Goal: Task Accomplishment & Management: Use online tool/utility

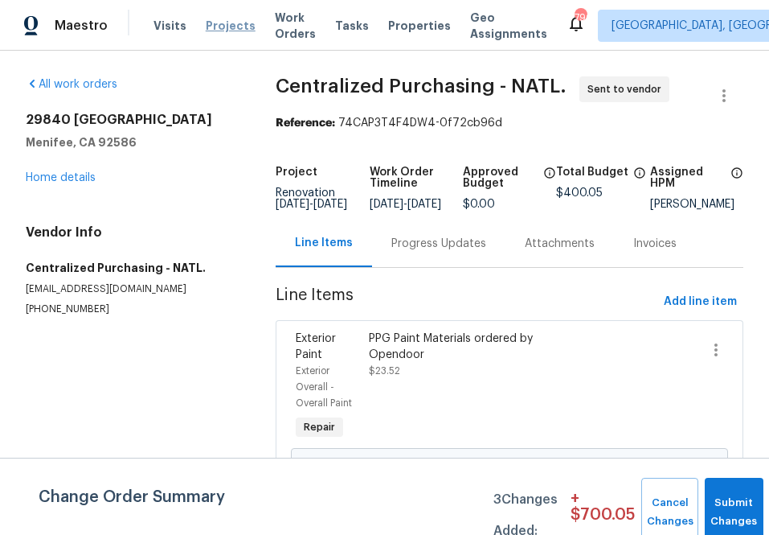
click at [229, 18] on span "Projects" at bounding box center [231, 26] width 50 height 16
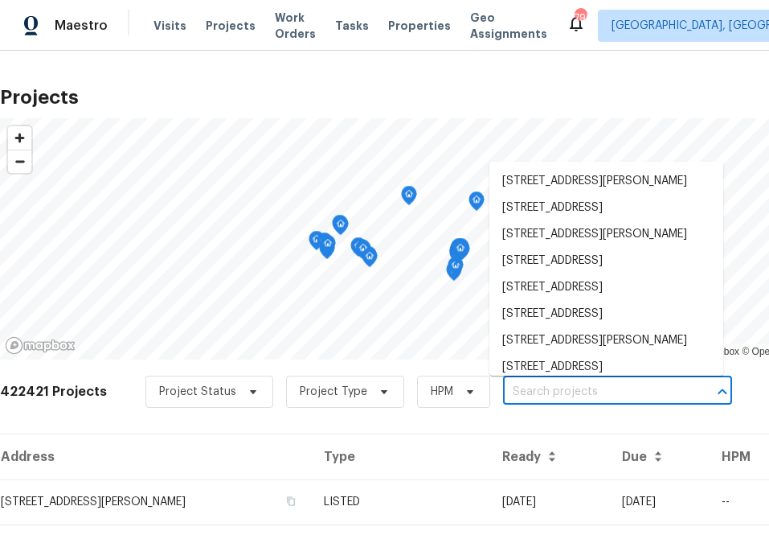
click at [607, 395] on input "text" at bounding box center [595, 391] width 184 height 25
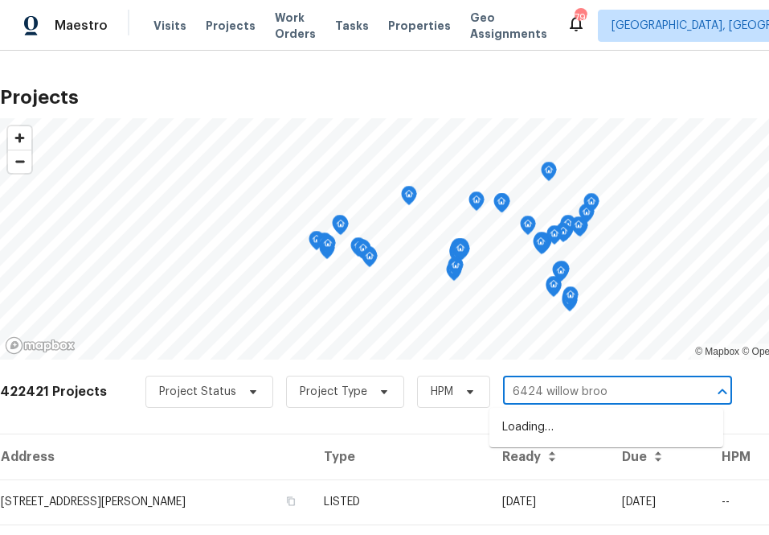
type input "6424 willow broom"
click at [562, 435] on li "[STREET_ADDRESS]" at bounding box center [607, 427] width 234 height 27
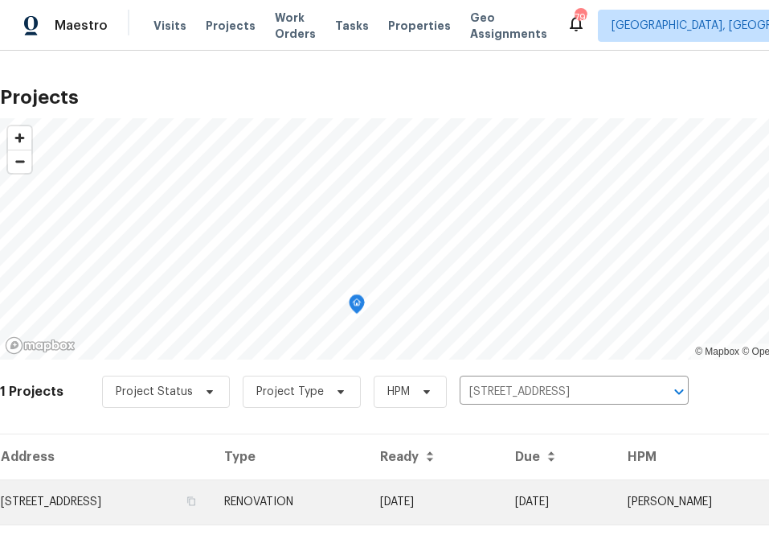
click at [157, 502] on td "[STREET_ADDRESS]" at bounding box center [105, 501] width 211 height 45
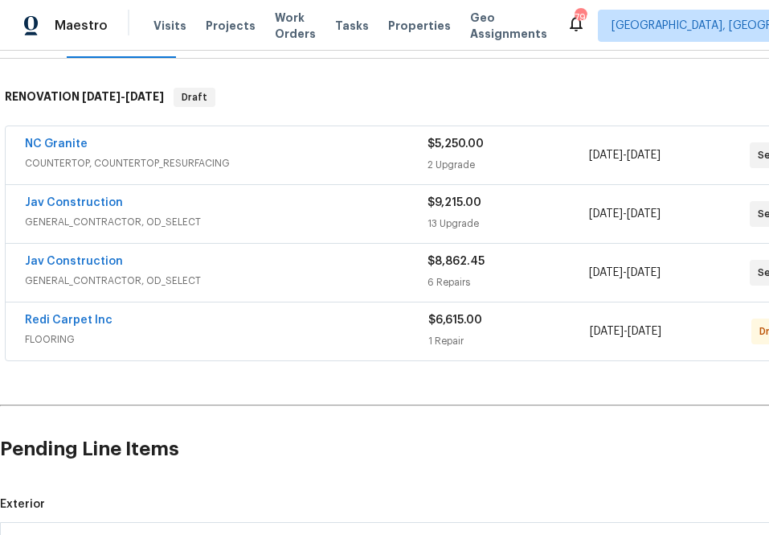
scroll to position [233, 139]
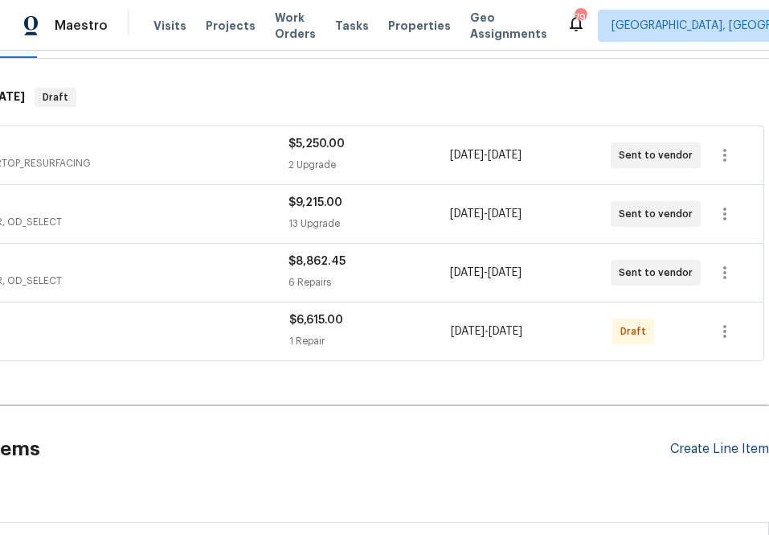
click at [723, 455] on div "Create Line Item" at bounding box center [719, 448] width 99 height 15
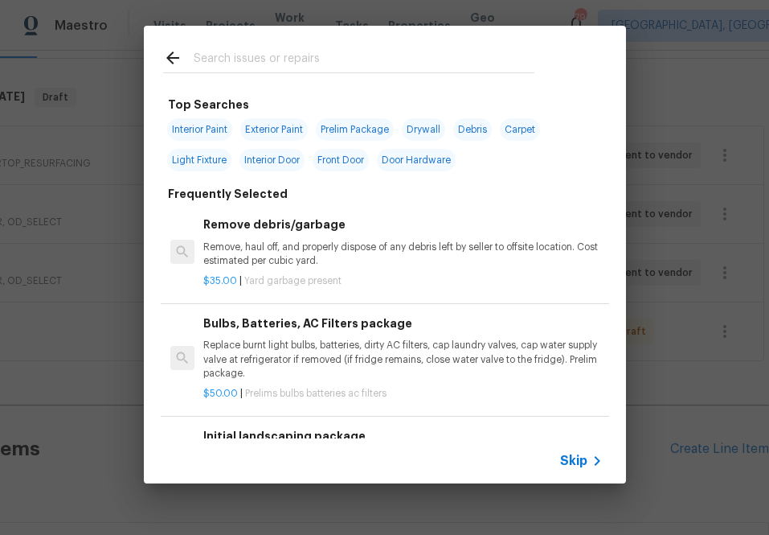
click at [585, 457] on span "Skip" at bounding box center [573, 461] width 27 height 16
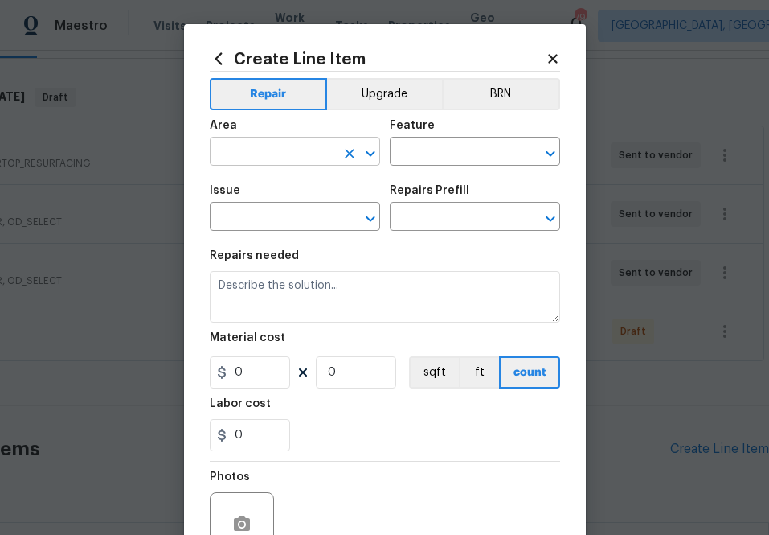
click at [295, 161] on input "text" at bounding box center [272, 153] width 125 height 25
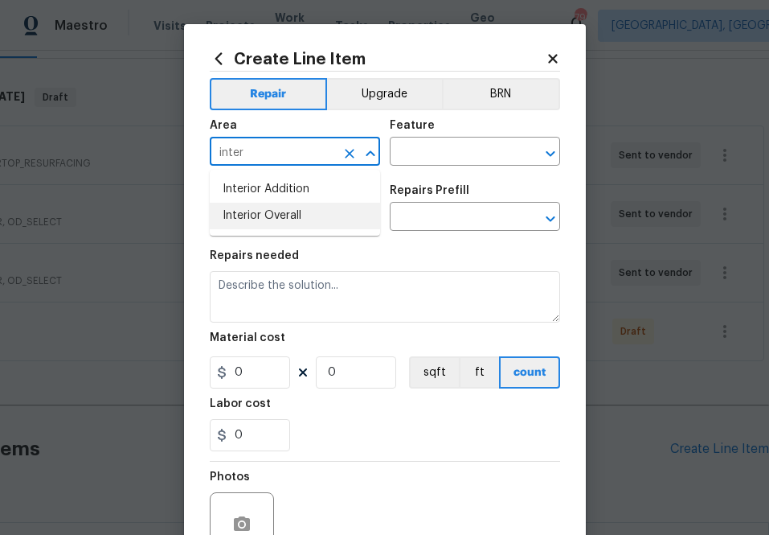
click at [295, 217] on li "Interior Overall" at bounding box center [295, 216] width 170 height 27
type input "Interior Overall"
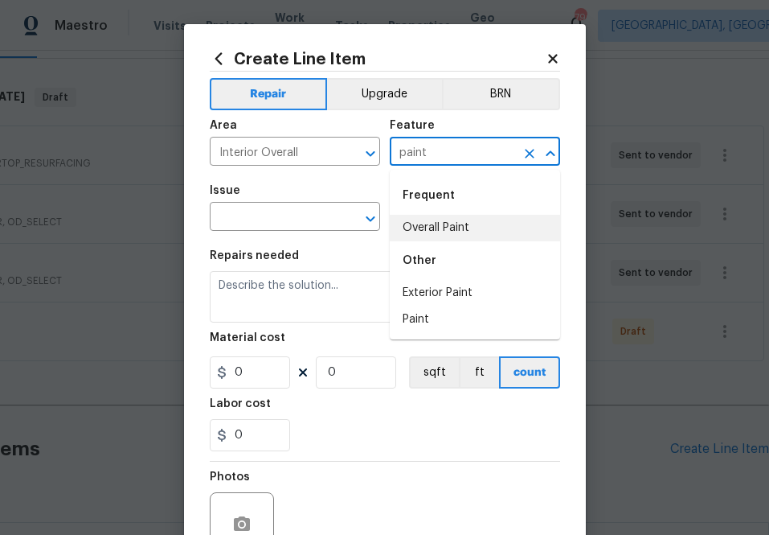
click at [433, 231] on li "Overall Paint" at bounding box center [475, 228] width 170 height 27
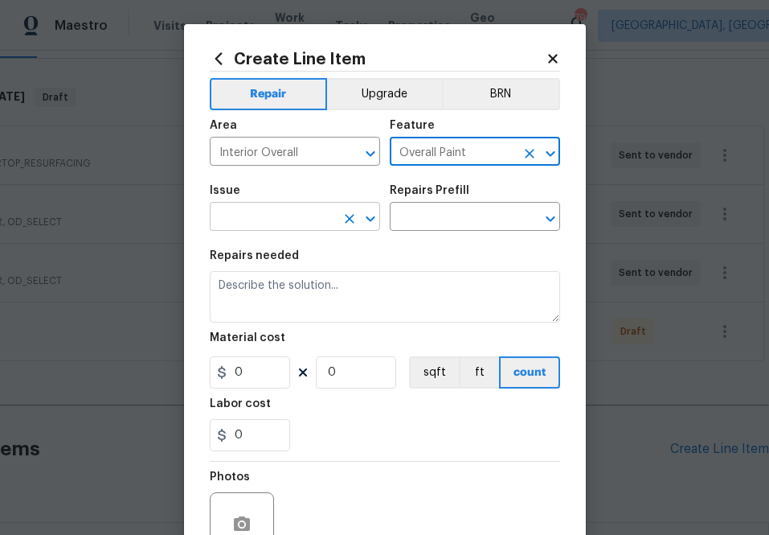
type input "Overall Paint"
click at [272, 225] on input "text" at bounding box center [272, 218] width 125 height 25
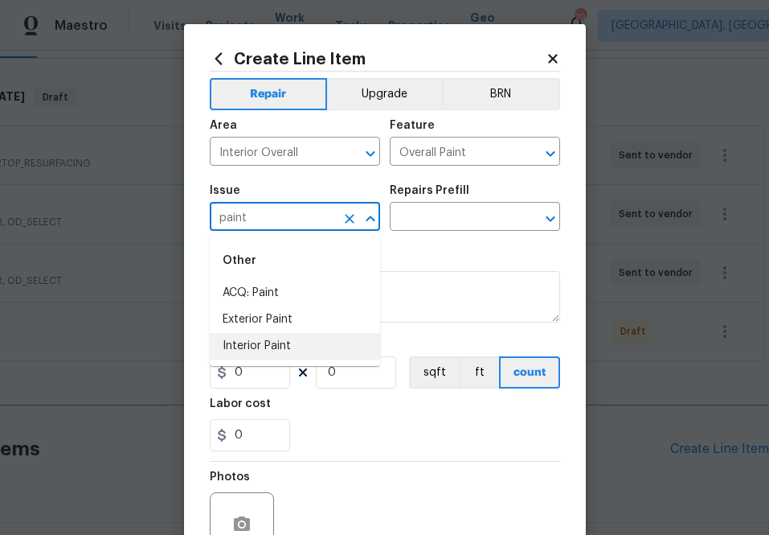
click at [283, 338] on li "Interior Paint" at bounding box center [295, 346] width 170 height 27
type input "Interior Paint"
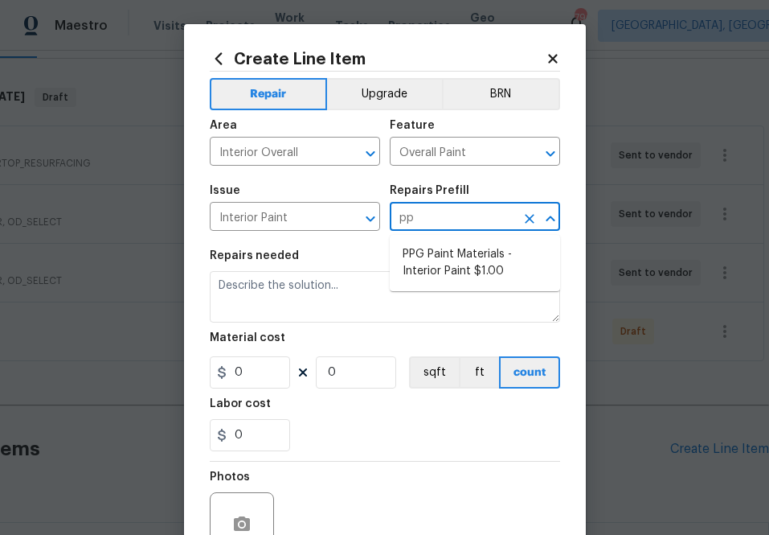
type input "ppg"
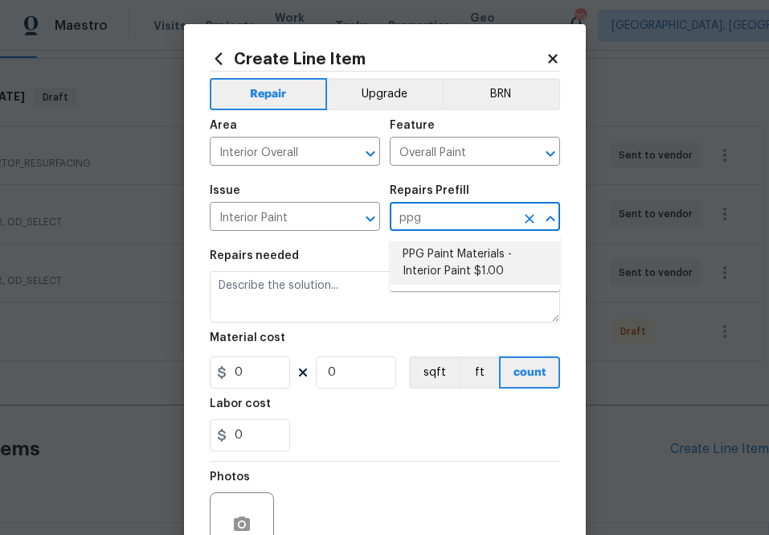
click at [429, 242] on li "PPG Paint Materials - Interior Paint $1.00" at bounding box center [475, 262] width 170 height 43
type input "PPG Paint Materials - Interior Paint $1.00"
type textarea "PPG Paint Materials ordered by Opendoor"
type input "1"
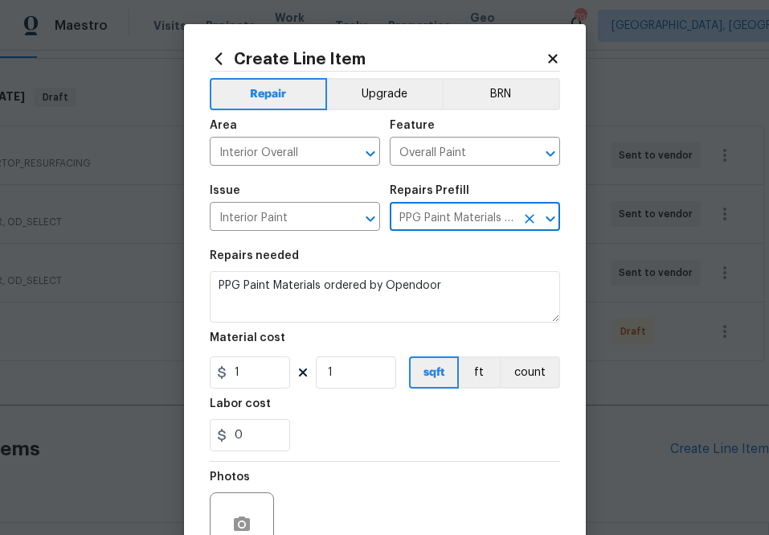
type input "PPG Paint Materials - Interior Paint $1.00"
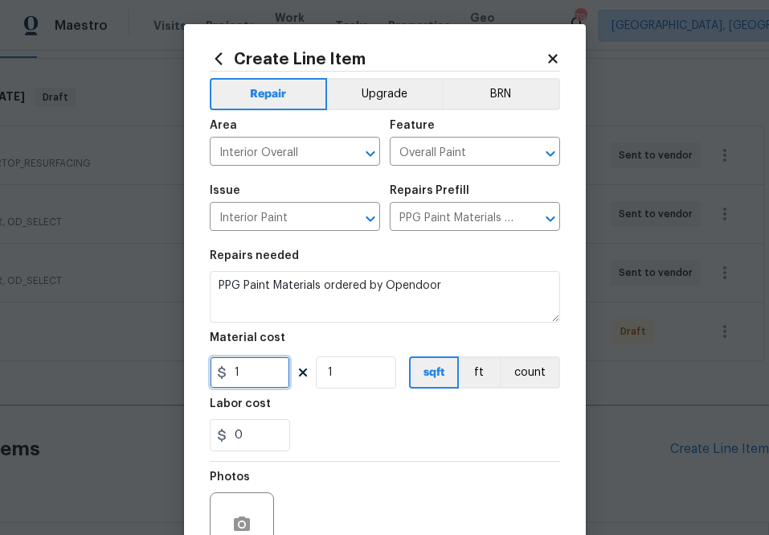
click at [252, 381] on input "1" at bounding box center [250, 372] width 80 height 32
paste input "924.84"
type input "924.84"
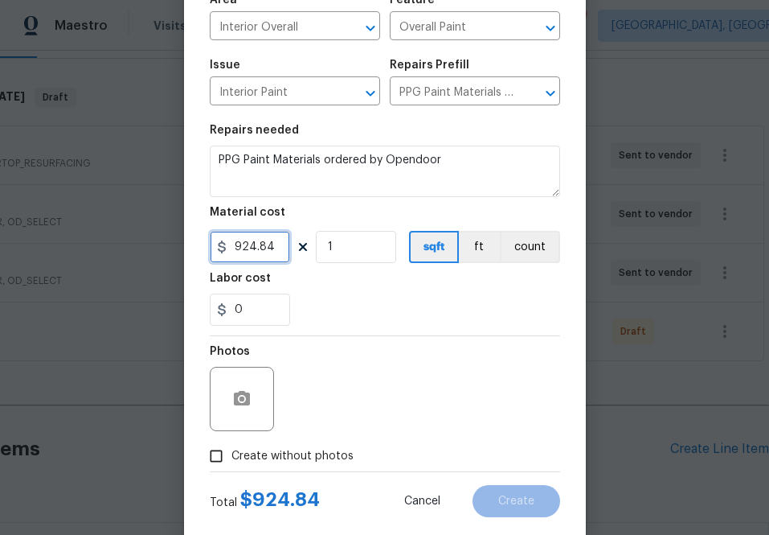
scroll to position [158, 0]
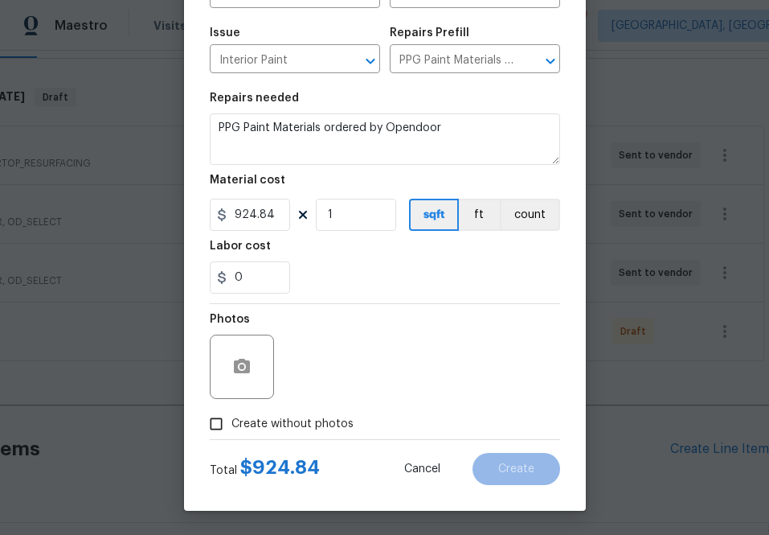
click at [310, 427] on span "Create without photos" at bounding box center [292, 424] width 122 height 17
click at [231, 427] on input "Create without photos" at bounding box center [216, 423] width 31 height 31
checkbox input "true"
click at [401, 352] on textarea "To enrich screen reader interactions, please activate Accessibility in Grammarl…" at bounding box center [423, 366] width 273 height 64
type textarea "n.a"
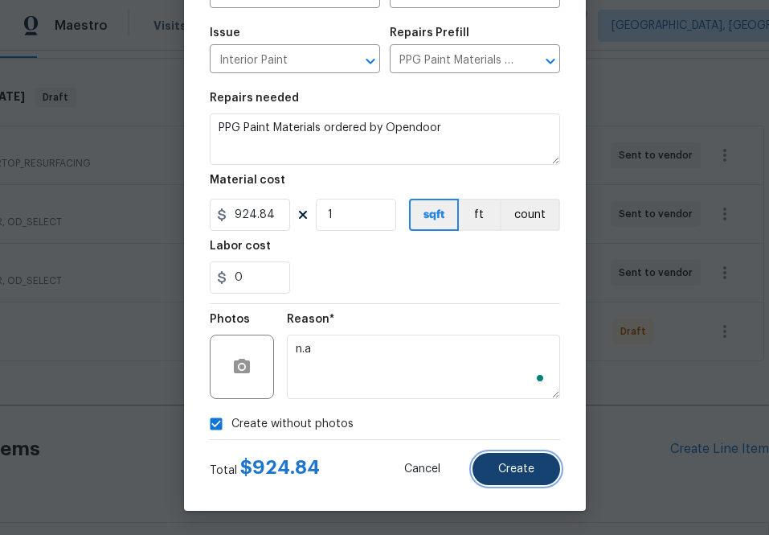
click at [513, 462] on button "Create" at bounding box center [517, 469] width 88 height 32
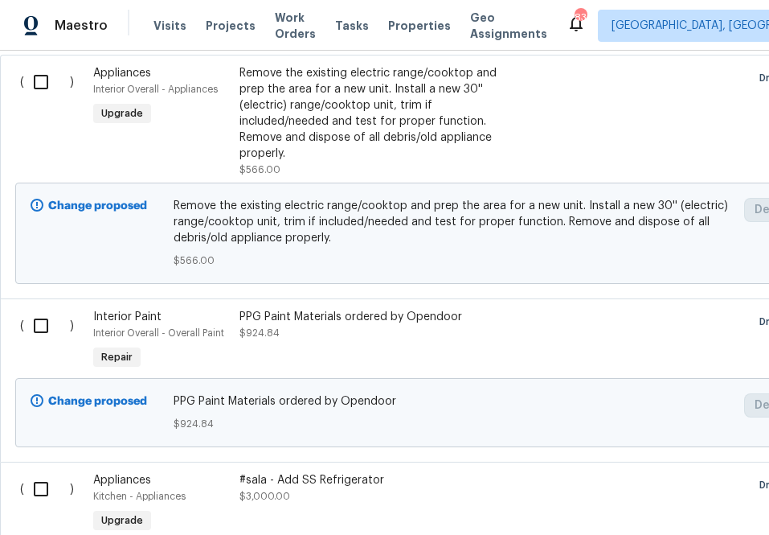
scroll to position [965, 0]
click at [40, 312] on input "checkbox" at bounding box center [47, 325] width 46 height 34
checkbox input "true"
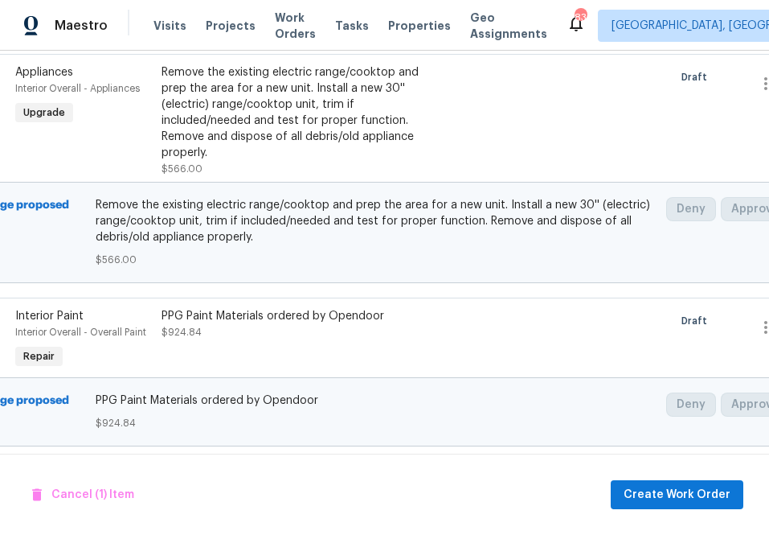
scroll to position [965, 139]
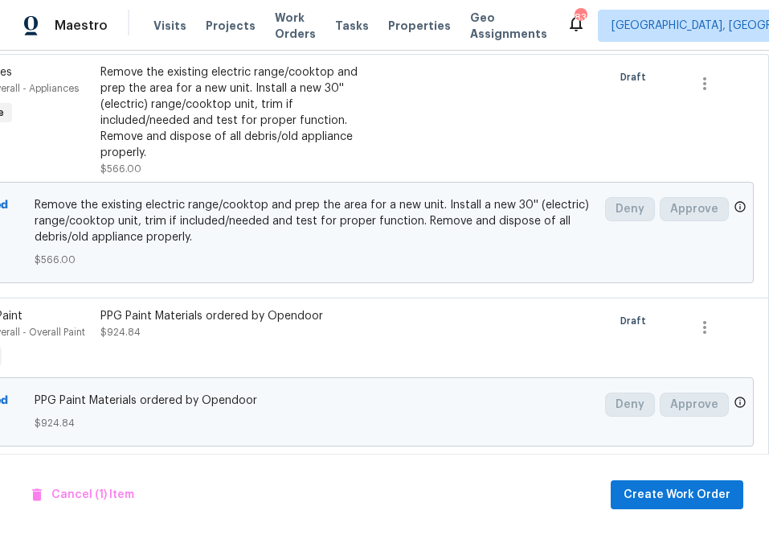
click at [650, 509] on div "Cancel (1) Item Create Work Order" at bounding box center [384, 494] width 769 height 82
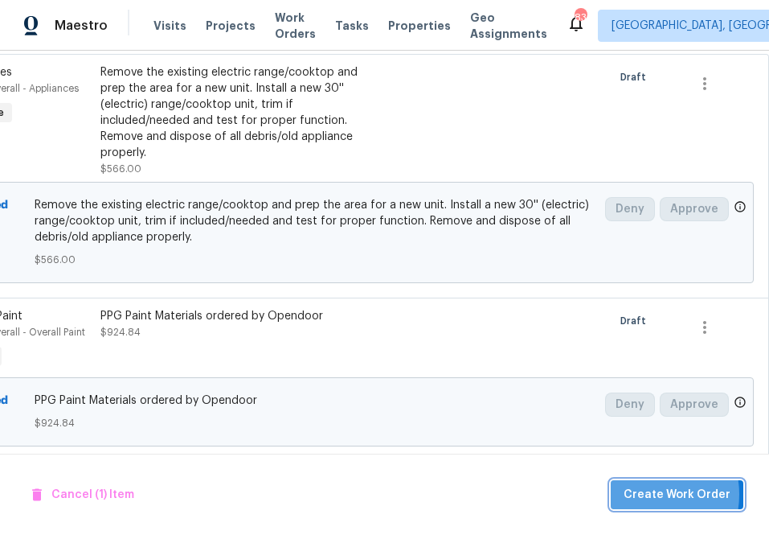
click at [646, 494] on span "Create Work Order" at bounding box center [677, 495] width 107 height 20
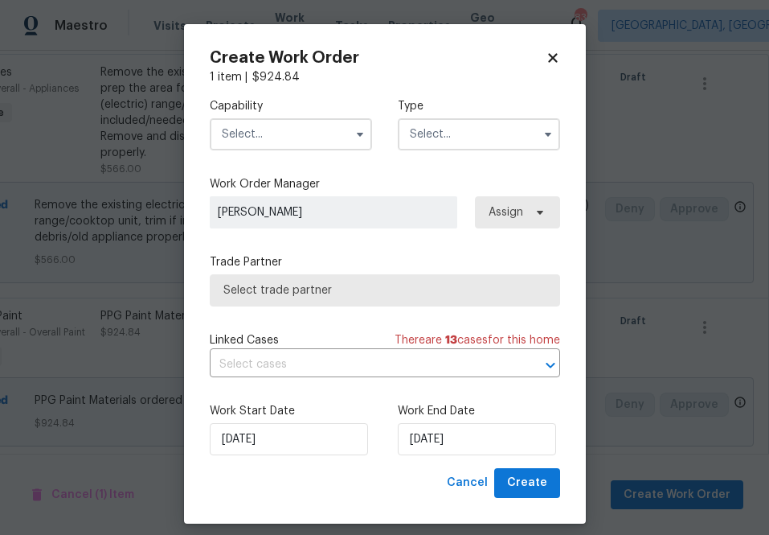
click at [328, 155] on div "Capability Type" at bounding box center [385, 124] width 350 height 78
click at [328, 149] on input "text" at bounding box center [291, 134] width 162 height 32
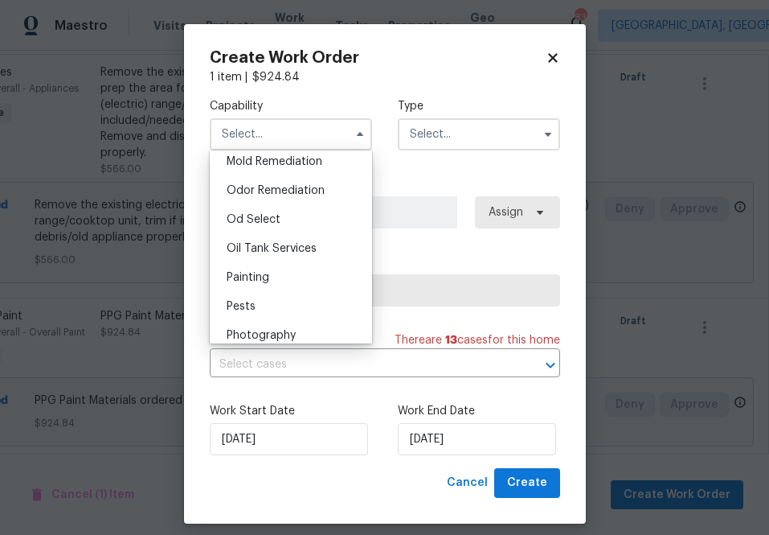
scroll to position [1280, 0]
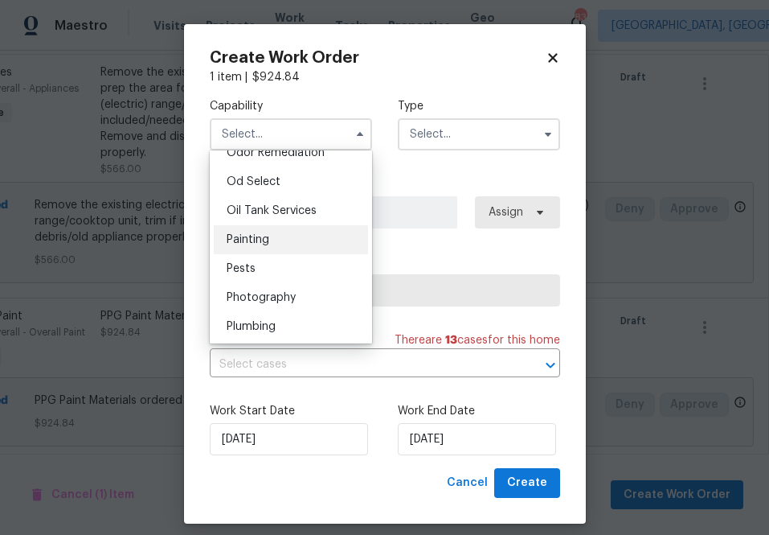
click at [298, 240] on div "Painting" at bounding box center [291, 239] width 154 height 29
type input "Painting"
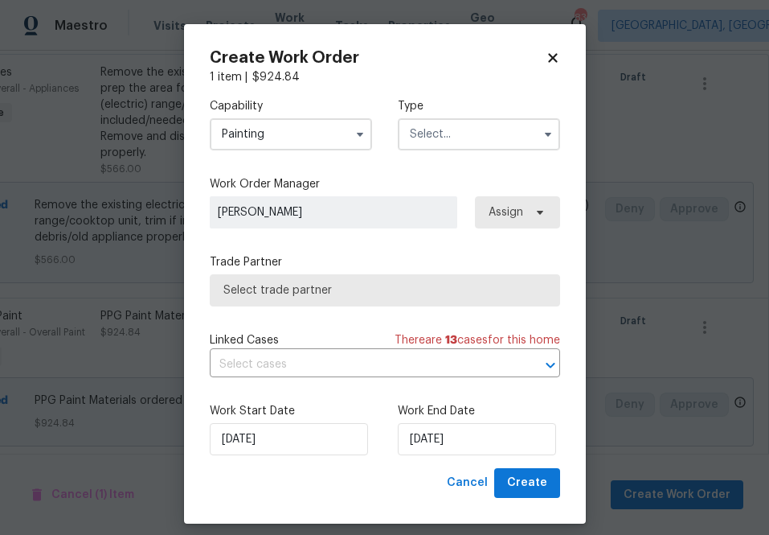
click at [439, 149] on input "text" at bounding box center [479, 134] width 162 height 32
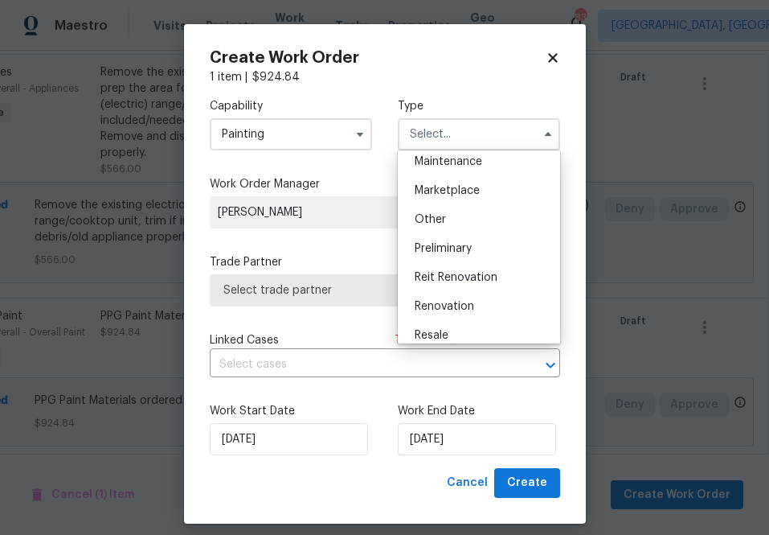
scroll to position [288, 0]
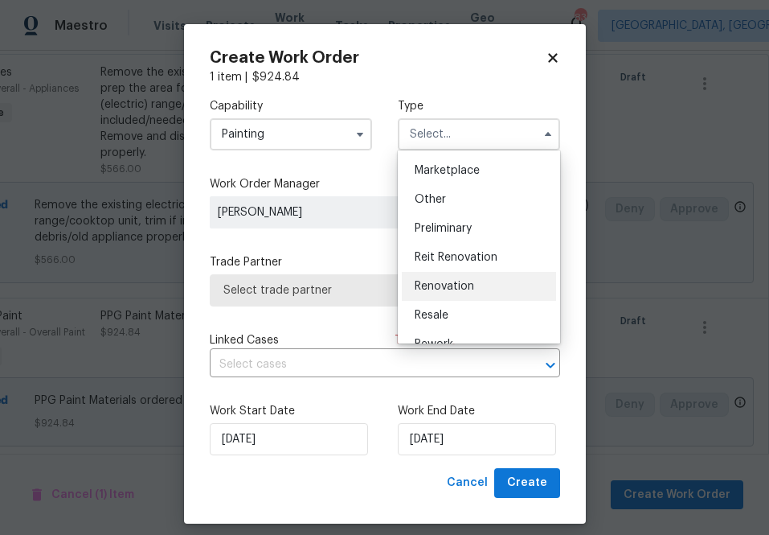
click at [455, 275] on div "Renovation" at bounding box center [479, 286] width 154 height 29
type input "Renovation"
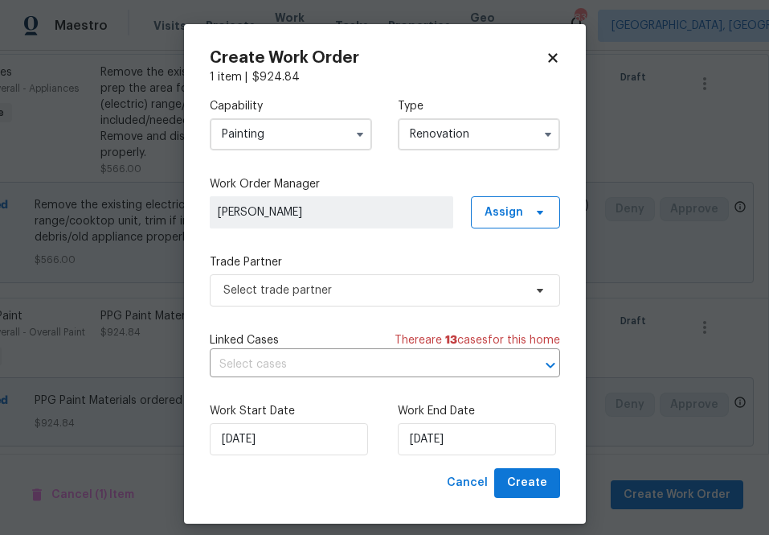
click at [506, 231] on div "Capability Painting Type Renovation Work Order Manager [PERSON_NAME] Assign Tra…" at bounding box center [385, 276] width 350 height 383
click at [506, 223] on span "Assign" at bounding box center [515, 212] width 89 height 32
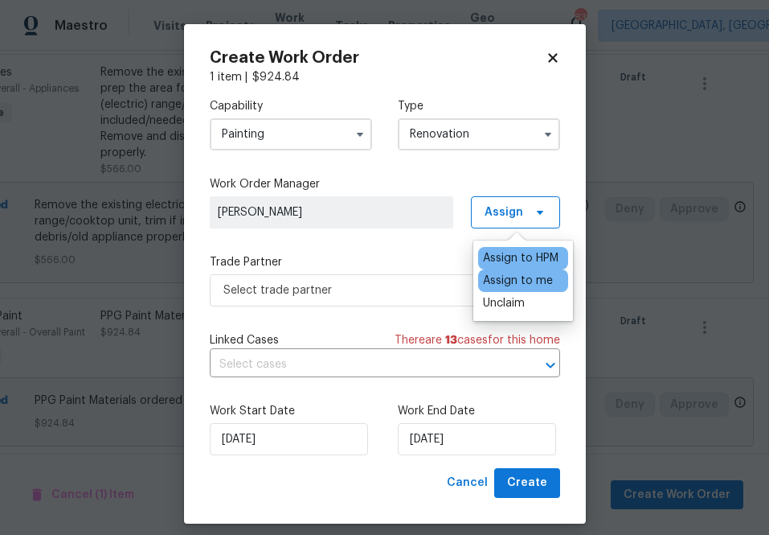
click at [501, 286] on div "Assign to me" at bounding box center [518, 280] width 70 height 16
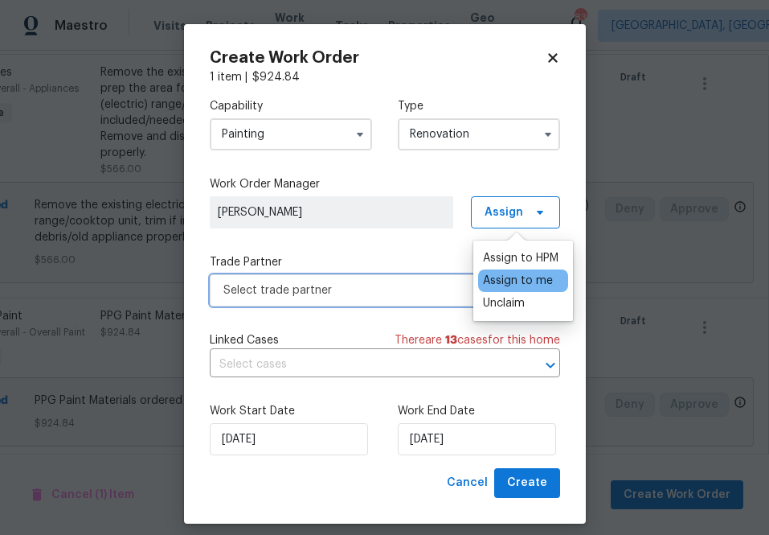
click at [358, 286] on span "Select trade partner" at bounding box center [373, 290] width 300 height 16
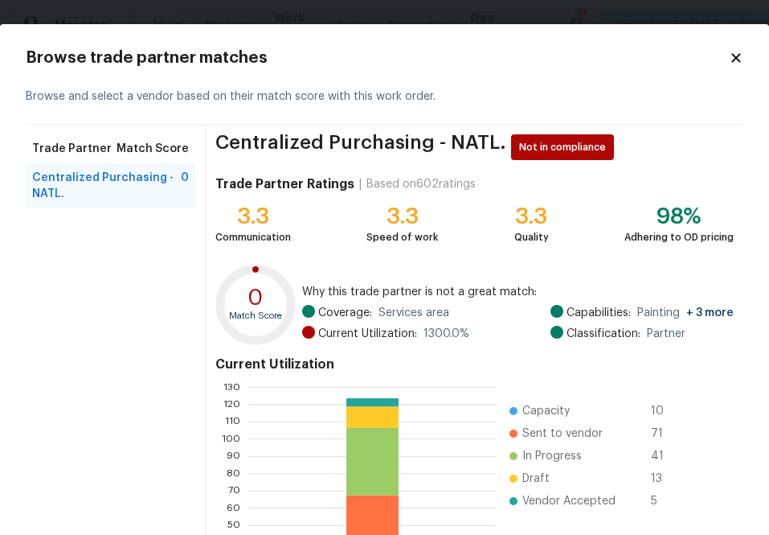
scroll to position [174, 0]
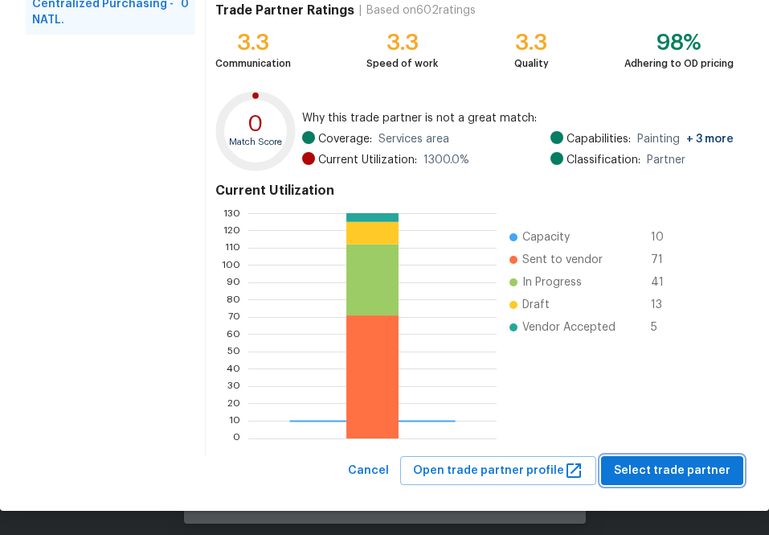
click at [660, 464] on span "Select trade partner" at bounding box center [672, 471] width 117 height 20
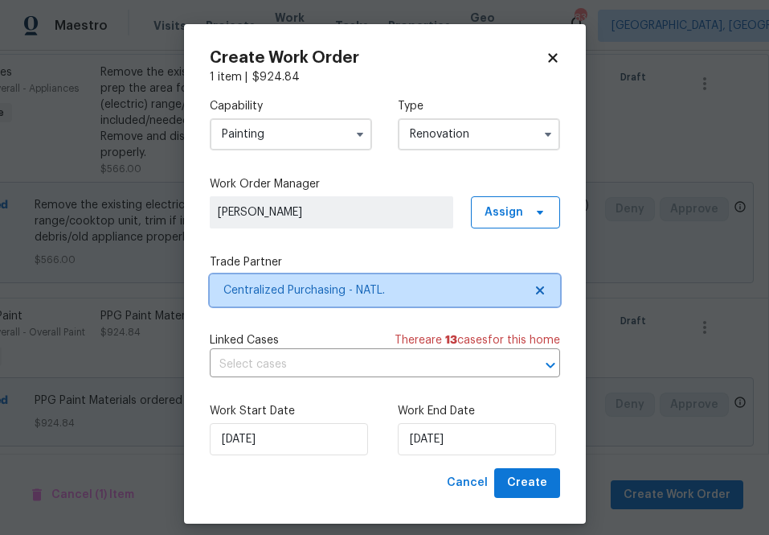
scroll to position [0, 0]
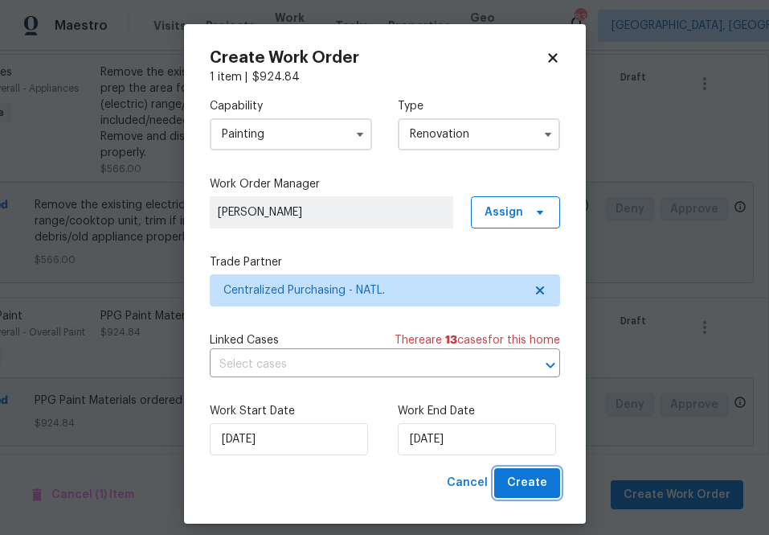
click at [530, 477] on span "Create" at bounding box center [527, 483] width 40 height 20
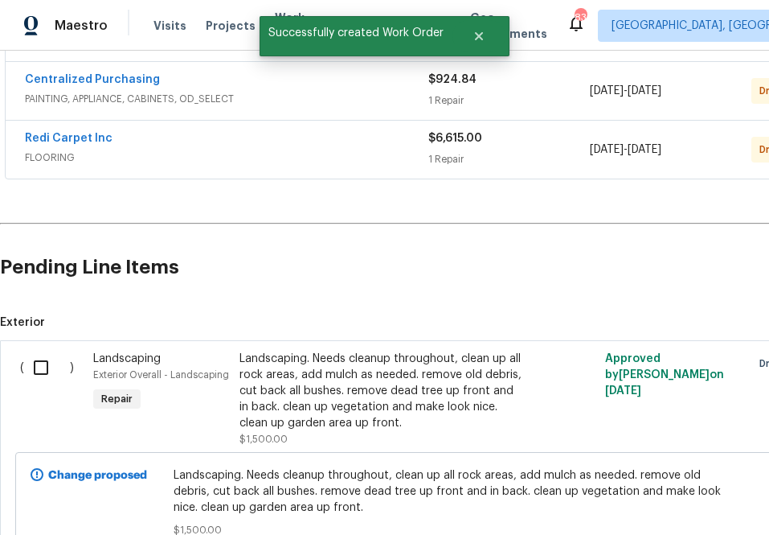
scroll to position [426, 0]
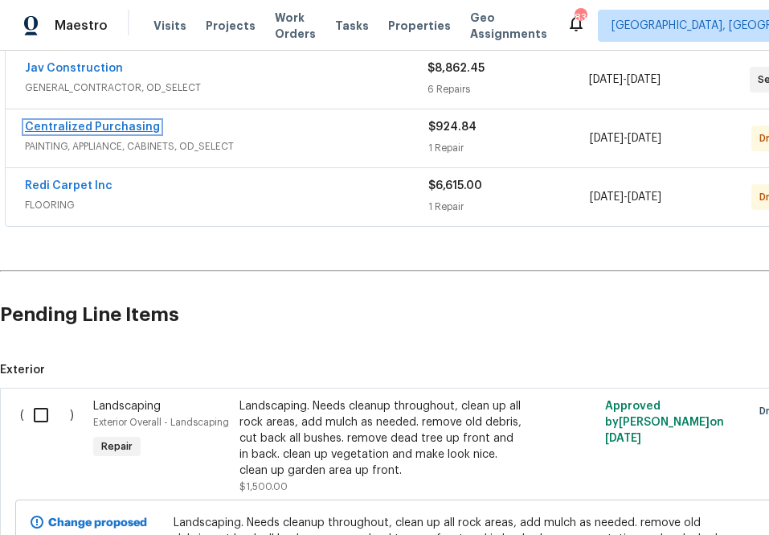
click at [107, 129] on link "Centralized Purchasing" at bounding box center [92, 126] width 135 height 11
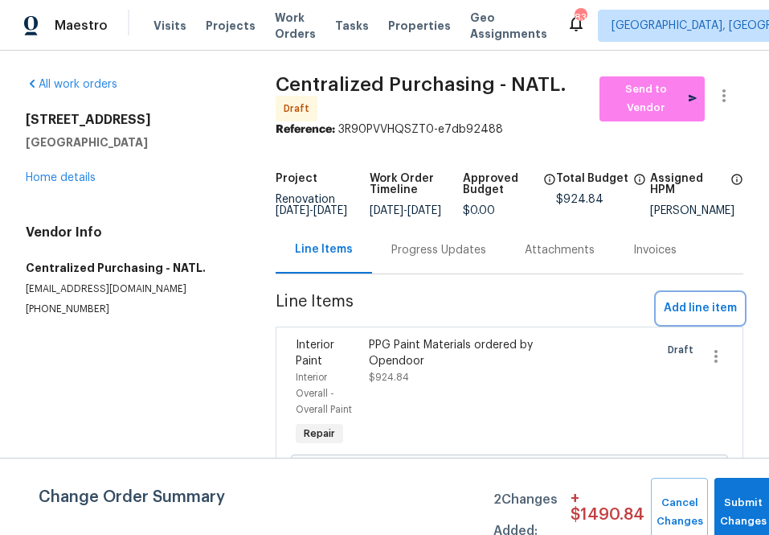
click at [702, 309] on span "Add line item" at bounding box center [700, 308] width 73 height 20
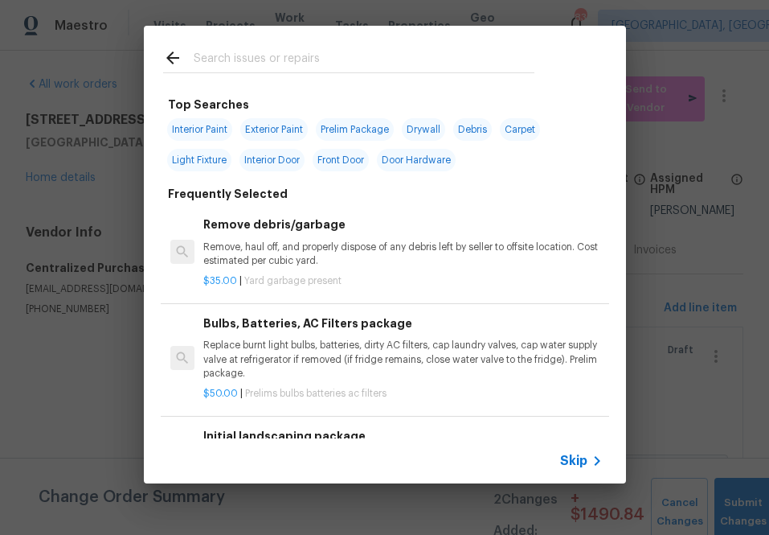
click at [571, 466] on span "Skip" at bounding box center [573, 461] width 27 height 16
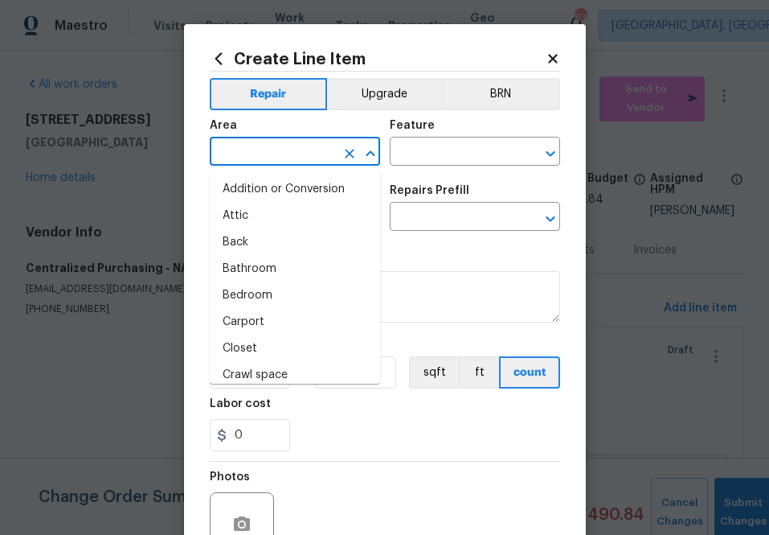
click at [277, 160] on input "text" at bounding box center [272, 153] width 125 height 25
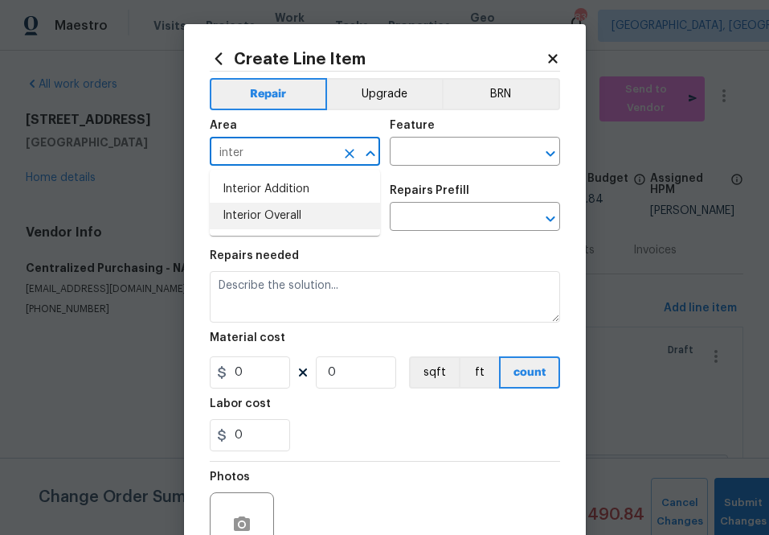
click at [293, 219] on li "Interior Overall" at bounding box center [295, 216] width 170 height 27
type input "Interior Overall"
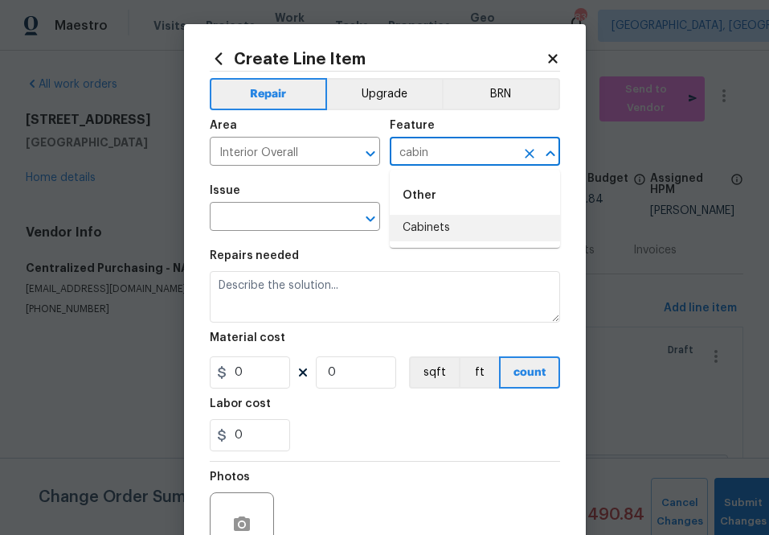
click at [403, 236] on li "Cabinets" at bounding box center [475, 228] width 170 height 27
type input "Cabinets"
click at [280, 228] on input "text" at bounding box center [272, 218] width 125 height 25
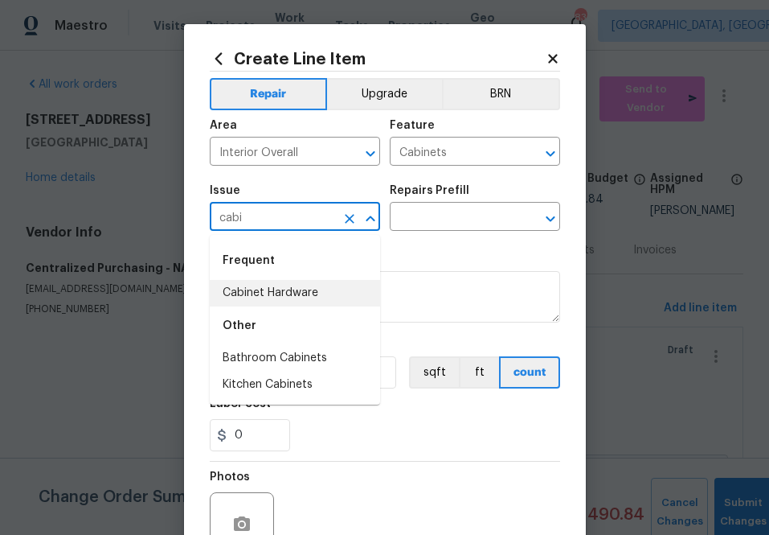
click at [293, 293] on li "Cabinet Hardware" at bounding box center [295, 293] width 170 height 27
type input "Cabinet Hardware"
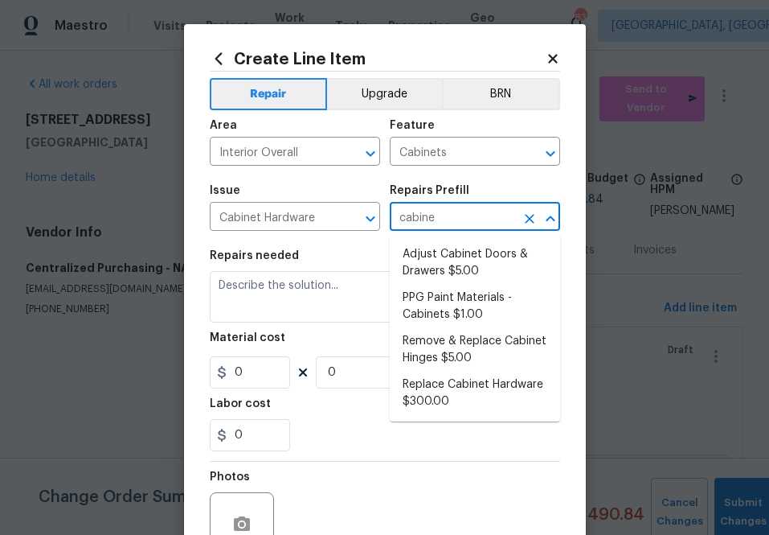
type input "cabinet"
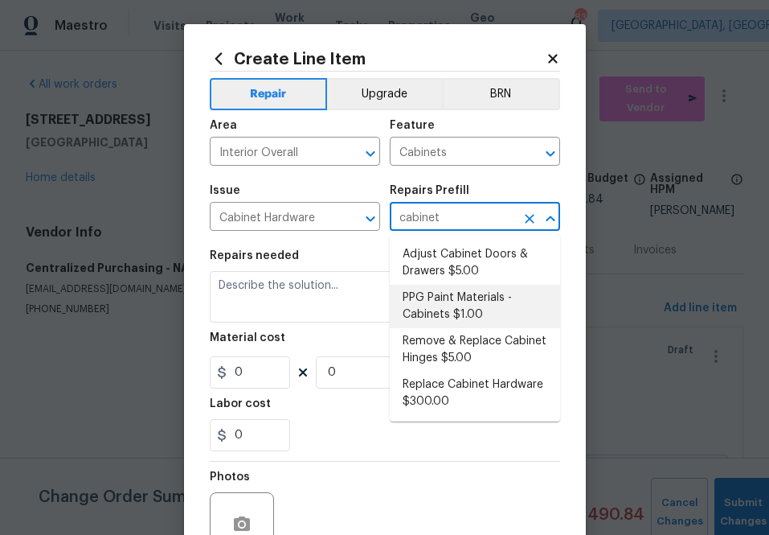
click at [483, 313] on li "PPG Paint Materials - Cabinets $1.00" at bounding box center [475, 306] width 170 height 43
type input "PPG Paint Materials - Cabinets $1.00"
type textarea "PPG Paint Materials ordered by Opendoor"
type input "1"
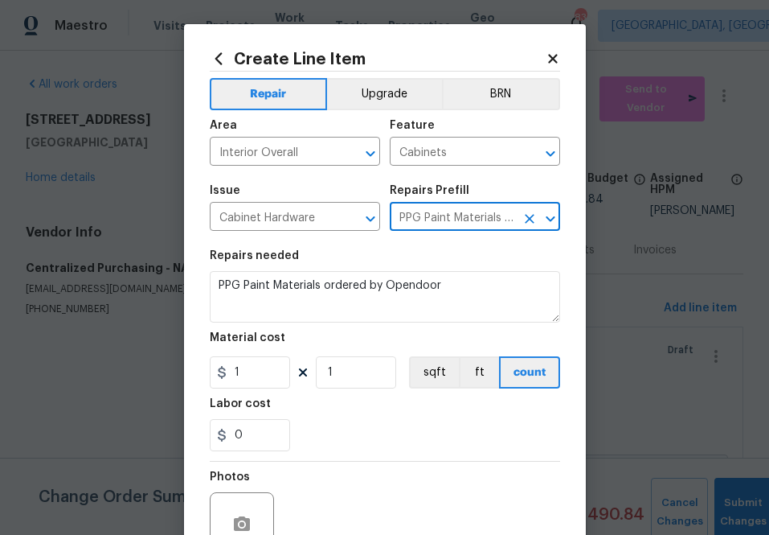
type input "PPG Paint Materials - Cabinets $1.00"
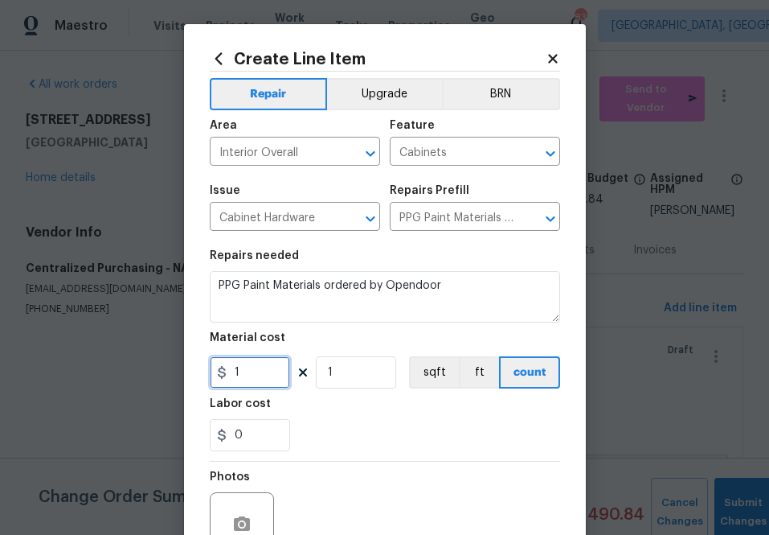
click at [244, 363] on input "1" at bounding box center [250, 372] width 80 height 32
paste input "775.26"
type input "775.26"
click at [346, 431] on div "0" at bounding box center [385, 435] width 350 height 32
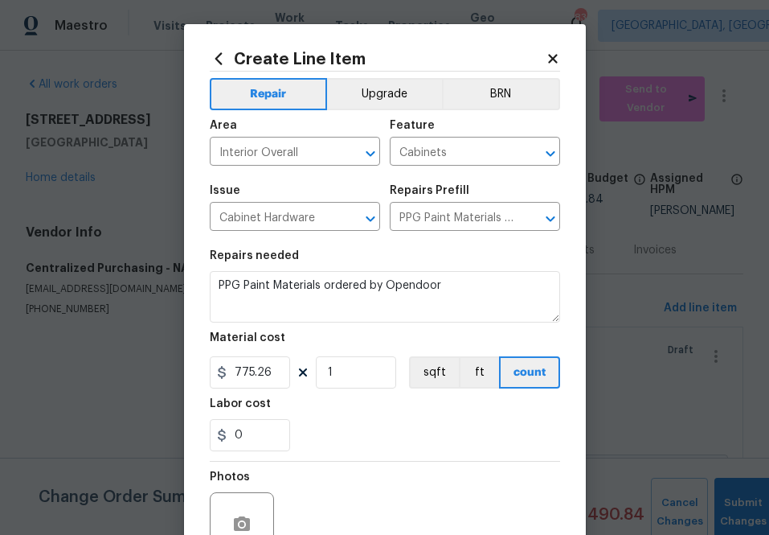
scroll to position [158, 0]
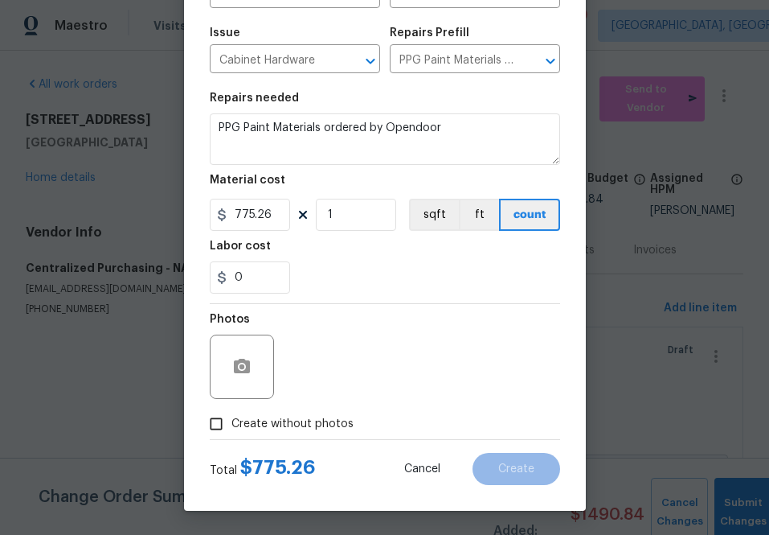
click at [328, 431] on span "Create without photos" at bounding box center [292, 424] width 122 height 17
click at [231, 431] on input "Create without photos" at bounding box center [216, 423] width 31 height 31
checkbox input "true"
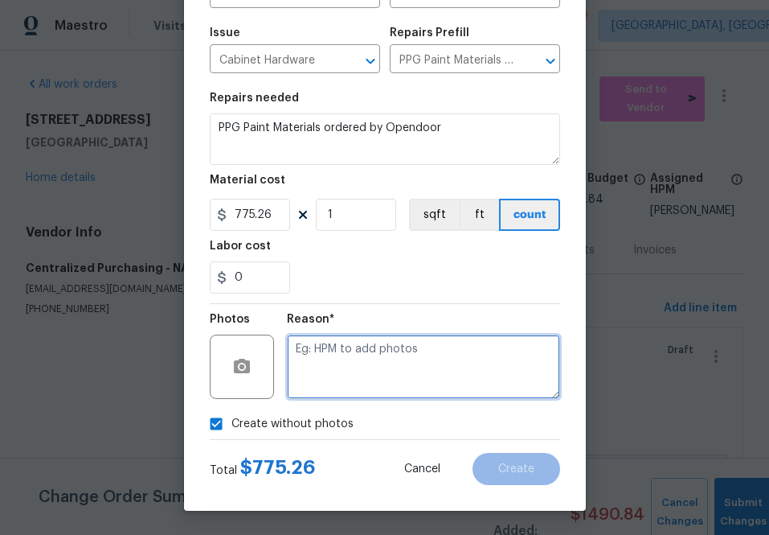
click at [387, 371] on textarea at bounding box center [423, 366] width 273 height 64
type textarea "n.a"
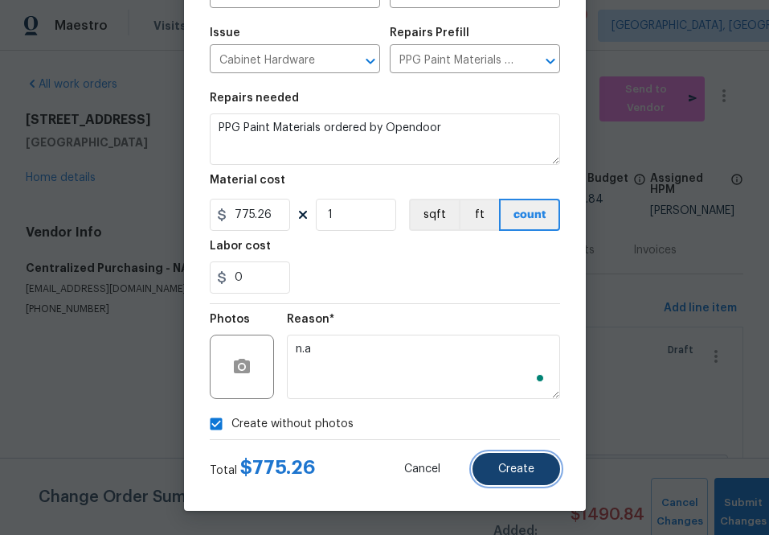
click at [510, 474] on span "Create" at bounding box center [516, 469] width 36 height 12
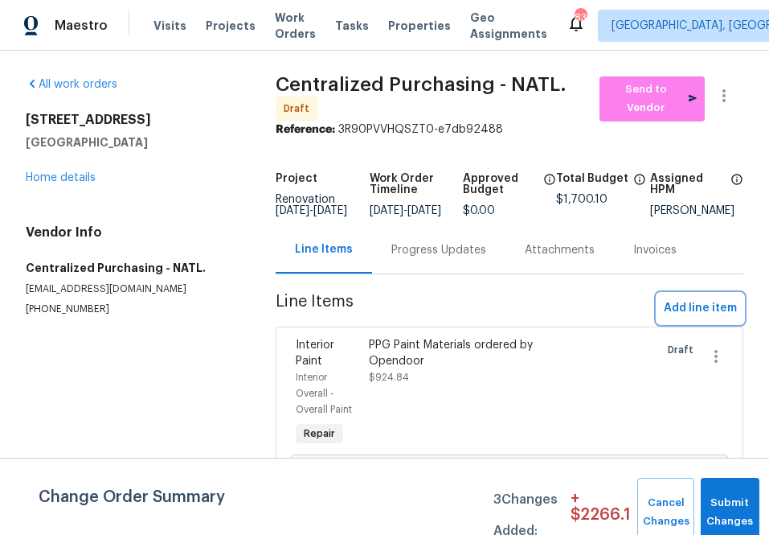
click at [675, 317] on span "Add line item" at bounding box center [700, 308] width 73 height 20
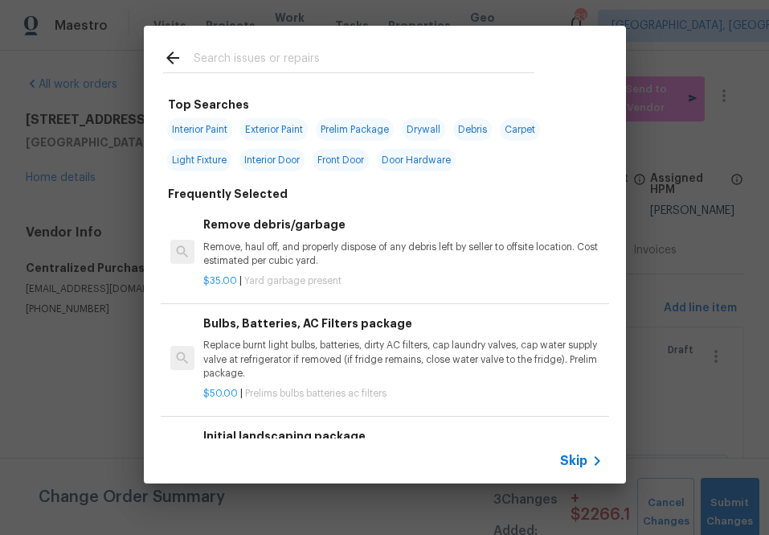
click at [567, 465] on span "Skip" at bounding box center [573, 461] width 27 height 16
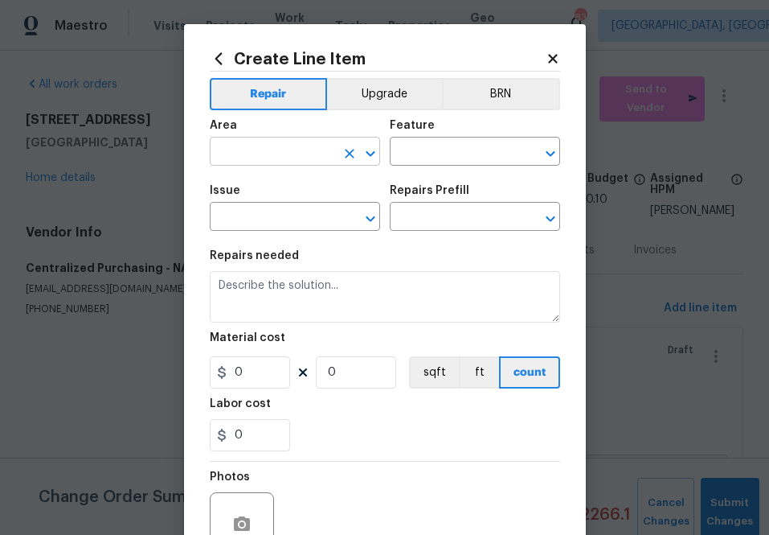
click at [272, 158] on input "text" at bounding box center [272, 153] width 125 height 25
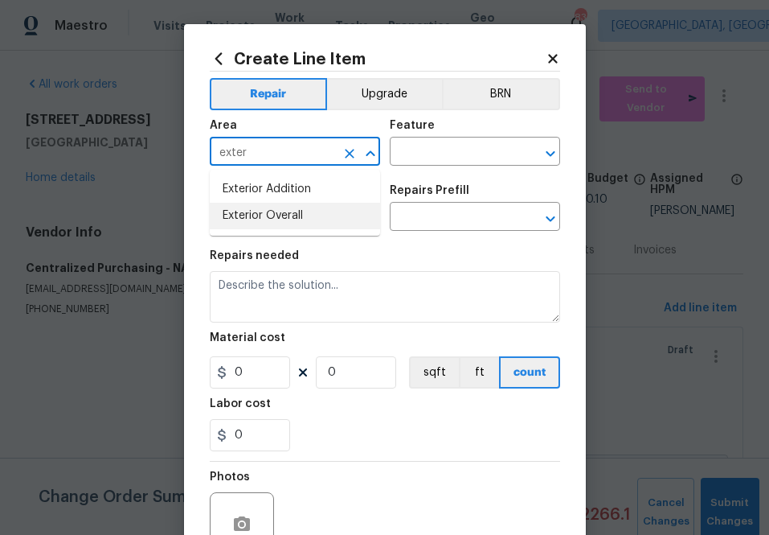
click at [292, 216] on li "Exterior Overall" at bounding box center [295, 216] width 170 height 27
type input "Exterior Overall"
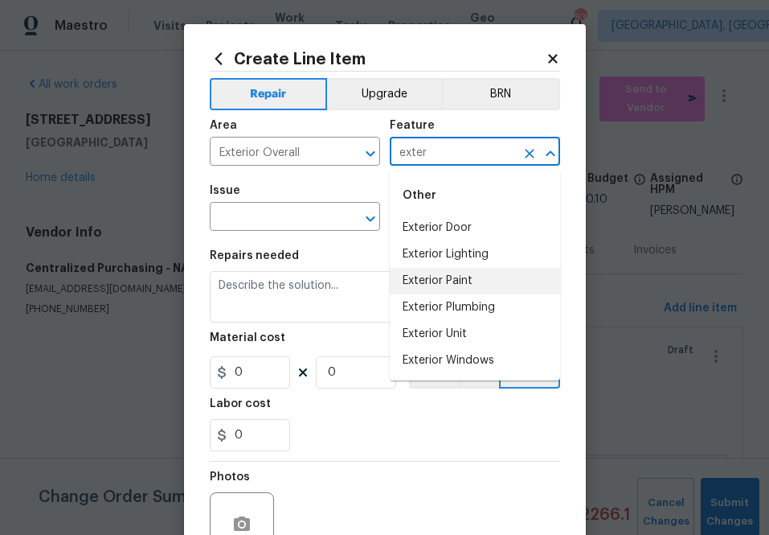
click at [455, 282] on li "Exterior Paint" at bounding box center [475, 281] width 170 height 27
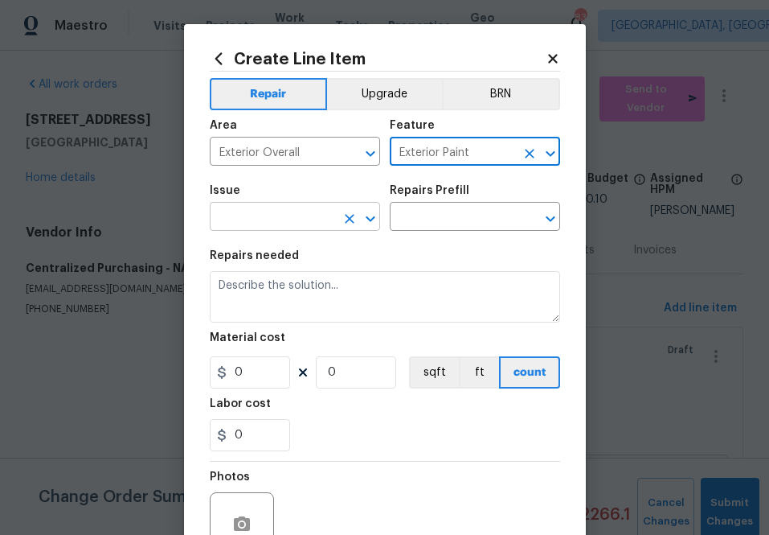
type input "Exterior Paint"
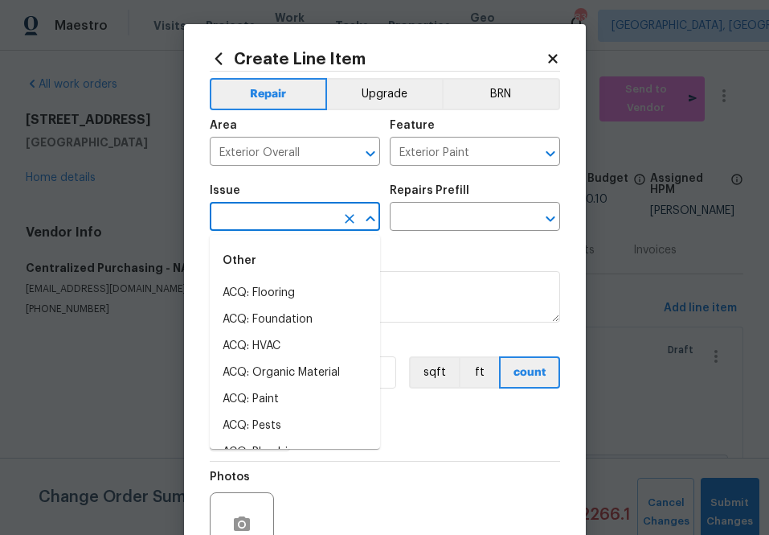
click at [246, 219] on input "text" at bounding box center [272, 218] width 125 height 25
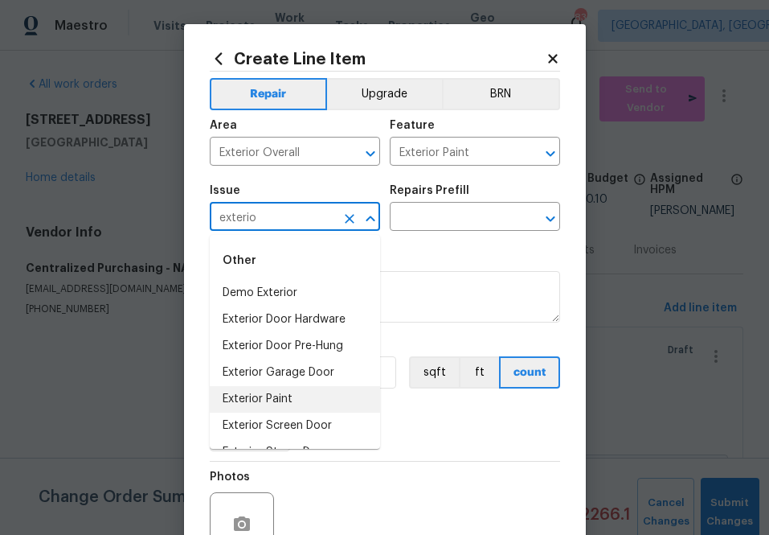
click at [269, 398] on li "Exterior Paint" at bounding box center [295, 399] width 170 height 27
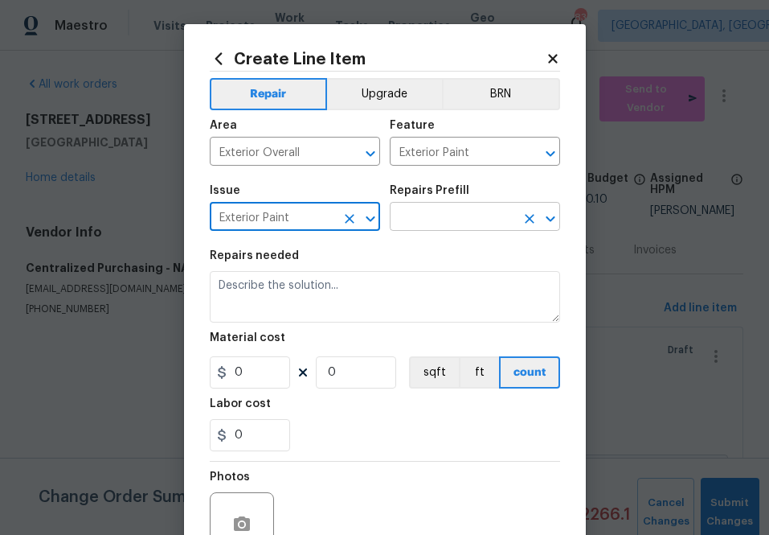
type input "Exterior Paint"
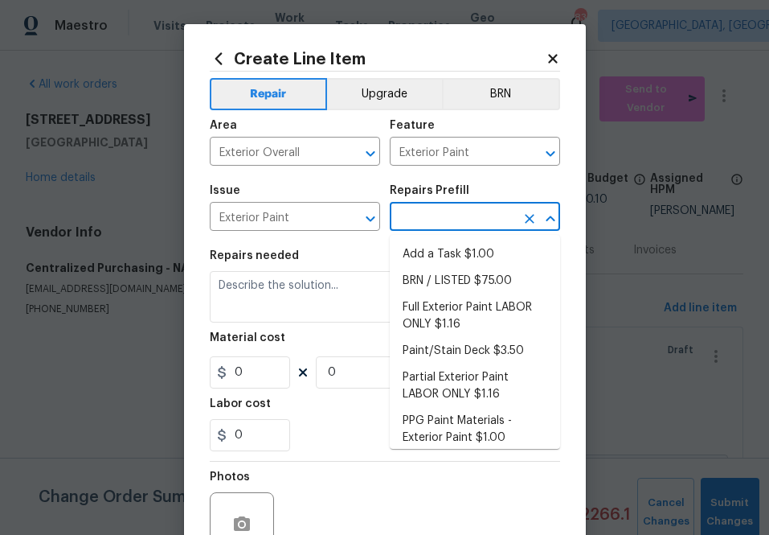
click at [416, 229] on input "text" at bounding box center [452, 218] width 125 height 25
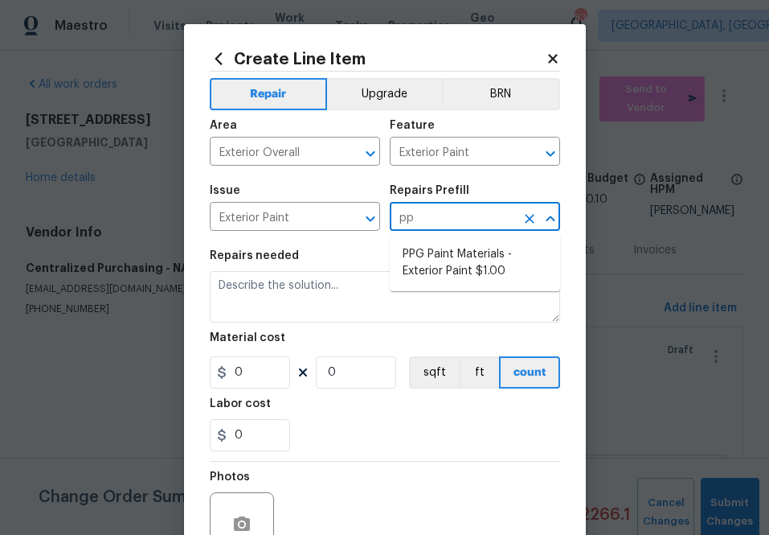
type input "ppg"
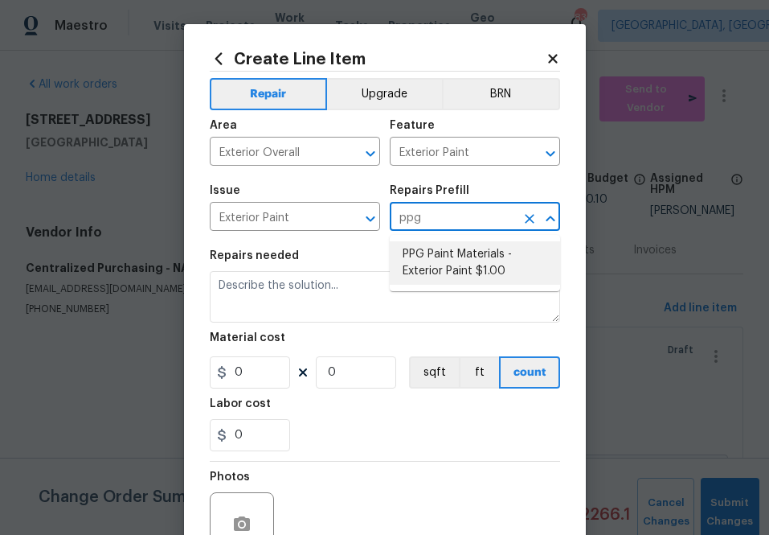
click at [433, 246] on li "PPG Paint Materials - Exterior Paint $1.00" at bounding box center [475, 262] width 170 height 43
type input "Overall Paint"
type input "PPG Paint Materials - Exterior Paint $1.00"
type textarea "PPG Paint Materials ordered by Opendoor"
type input "1"
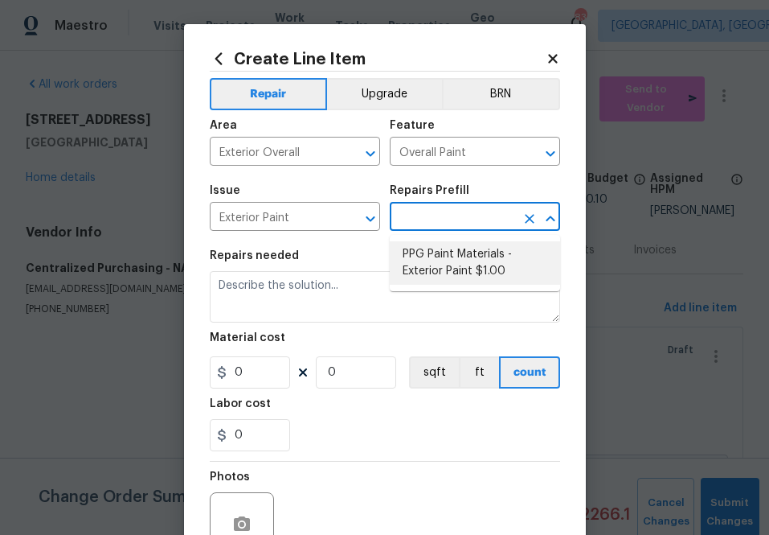
type input "1"
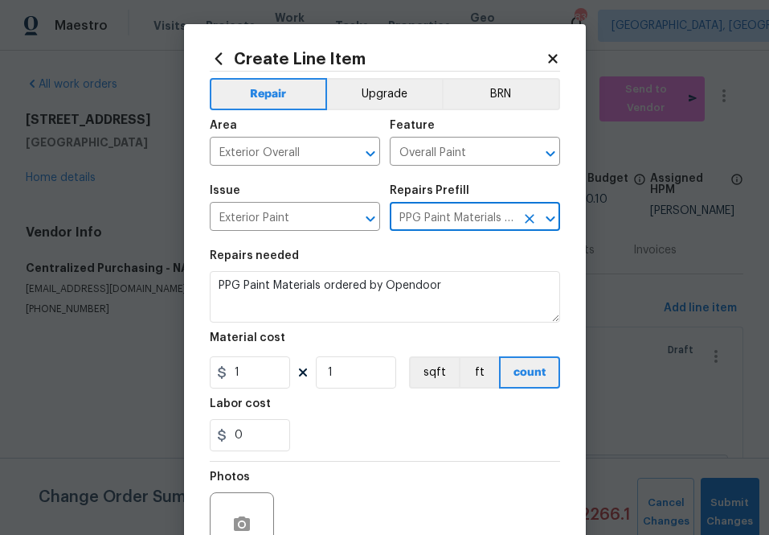
type input "PPG Paint Materials - Exterior Paint $1.00"
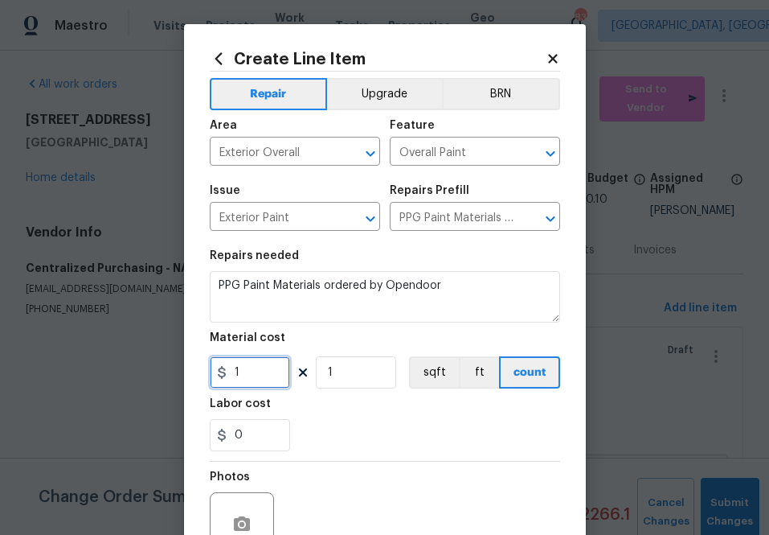
click at [267, 367] on input "1" at bounding box center [250, 372] width 80 height 32
paste input "00.14"
type input "100.14"
click at [371, 424] on div "0" at bounding box center [385, 435] width 350 height 32
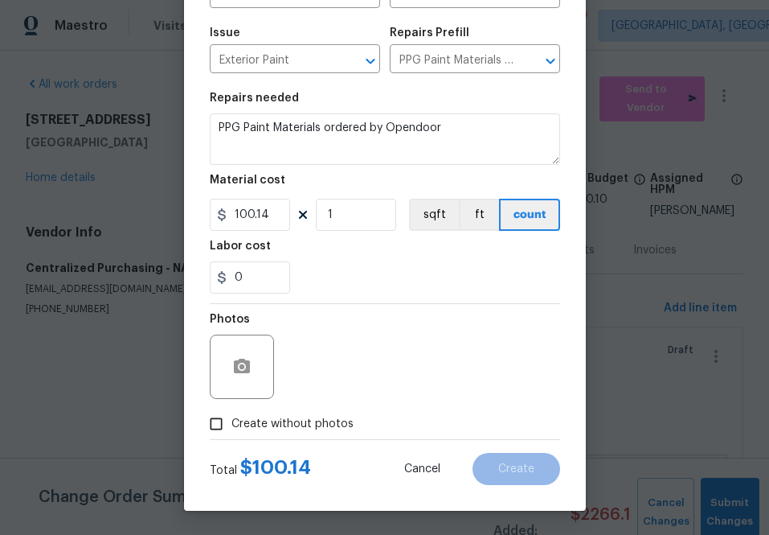
click at [322, 424] on span "Create without photos" at bounding box center [292, 424] width 122 height 17
click at [231, 424] on input "Create without photos" at bounding box center [216, 423] width 31 height 31
checkbox input "true"
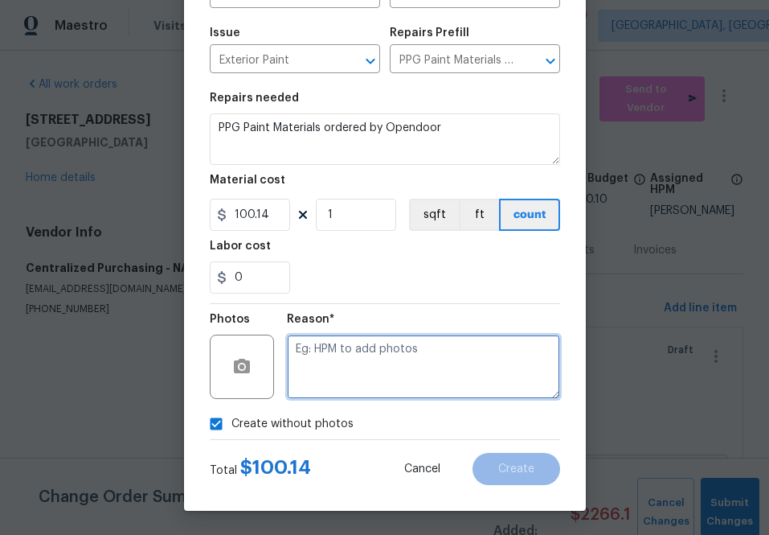
click at [371, 366] on textarea at bounding box center [423, 366] width 273 height 64
type textarea "n.a"
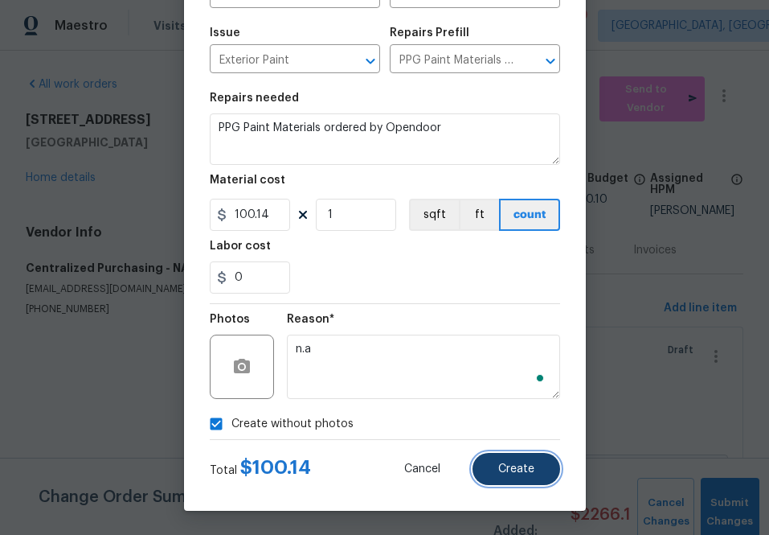
click at [535, 457] on button "Create" at bounding box center [517, 469] width 88 height 32
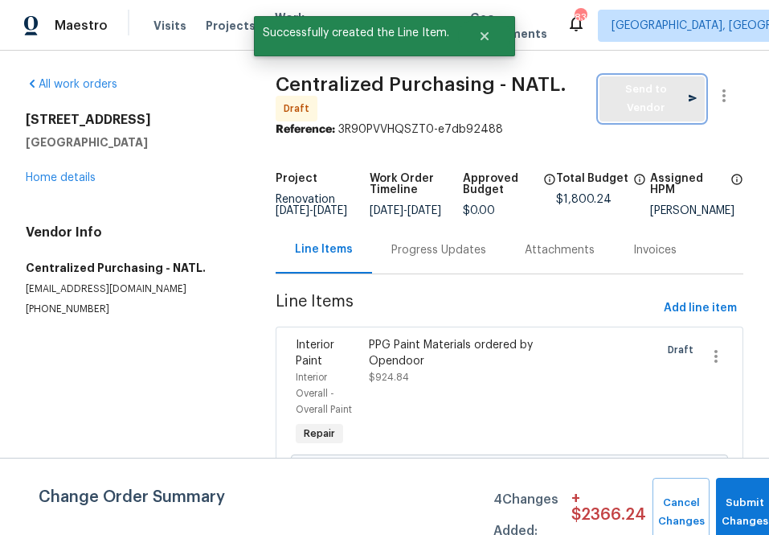
click at [643, 92] on span "Send to Vendor" at bounding box center [652, 98] width 89 height 37
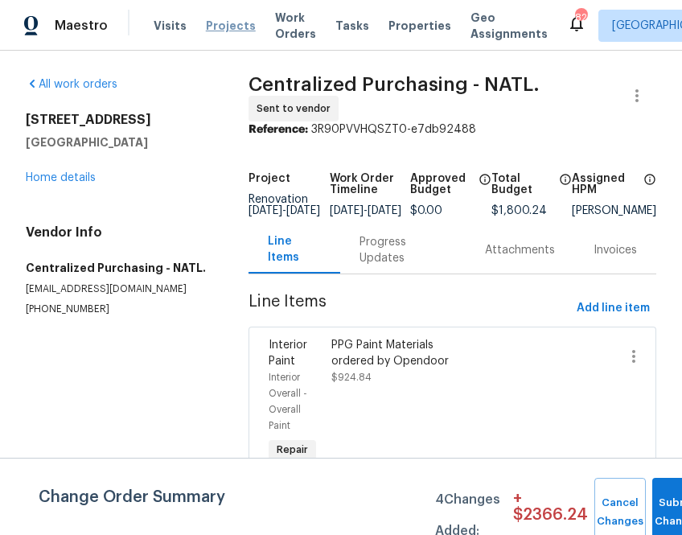
click at [215, 27] on span "Projects" at bounding box center [231, 26] width 50 height 16
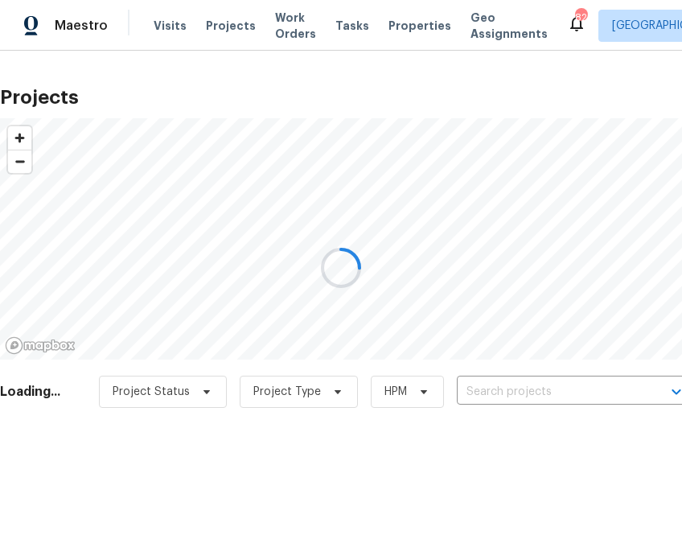
click at [485, 396] on div at bounding box center [341, 267] width 682 height 535
click at [485, 395] on div at bounding box center [341, 267] width 682 height 535
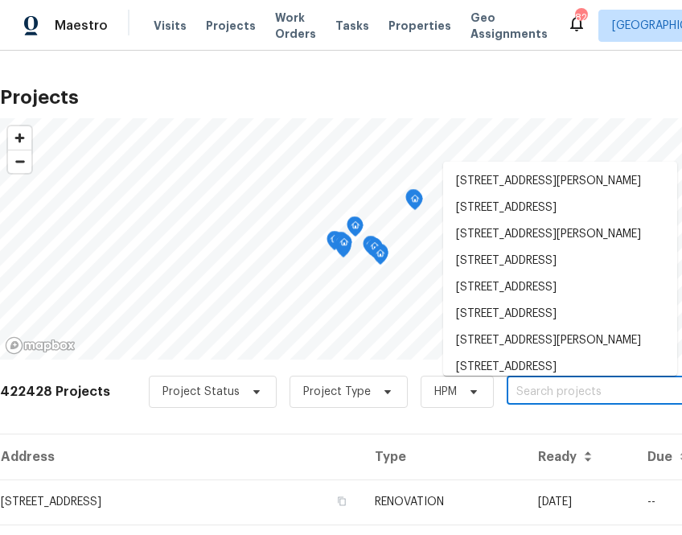
click at [527, 401] on input "text" at bounding box center [598, 391] width 184 height 25
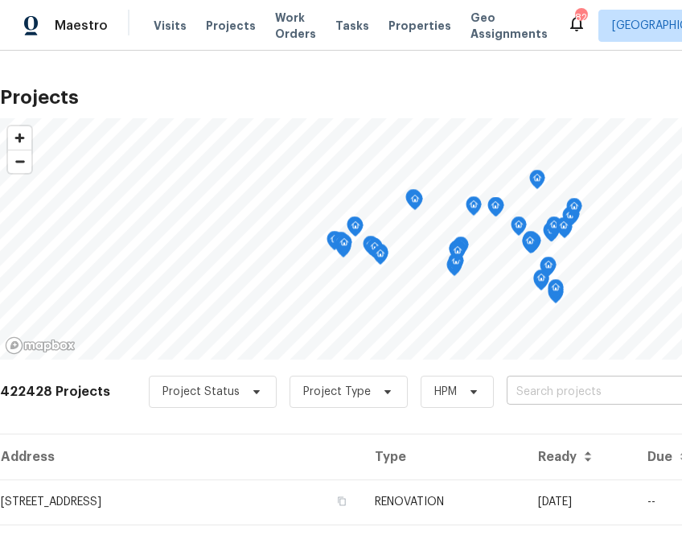
click at [584, 389] on input "text" at bounding box center [598, 391] width 184 height 25
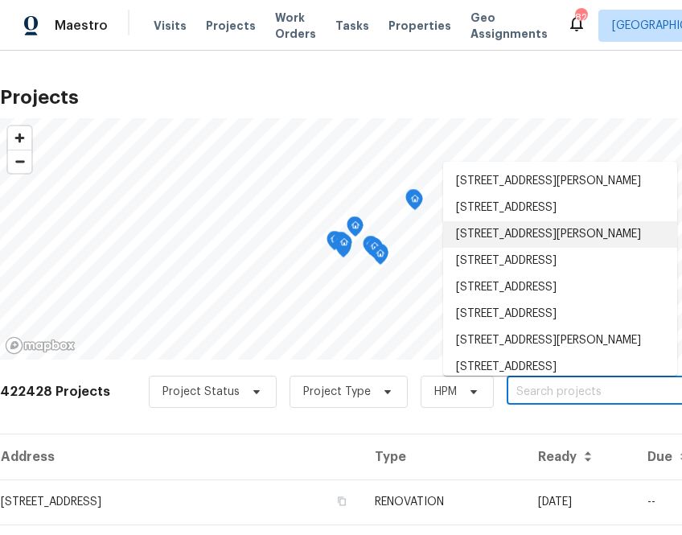
click at [584, 389] on input "text" at bounding box center [598, 391] width 184 height 25
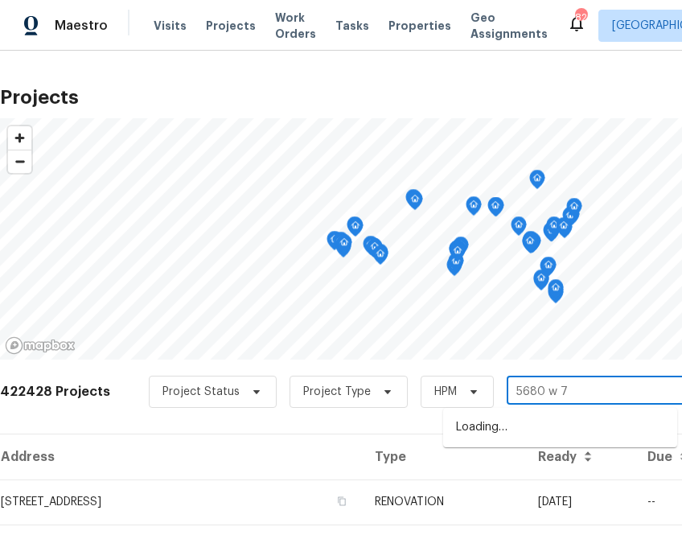
type input "5680 w 71"
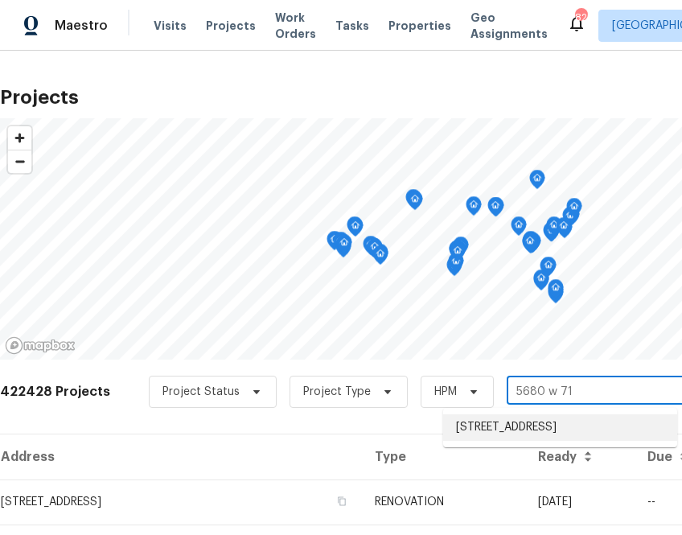
click at [572, 418] on li "[STREET_ADDRESS]" at bounding box center [560, 427] width 234 height 27
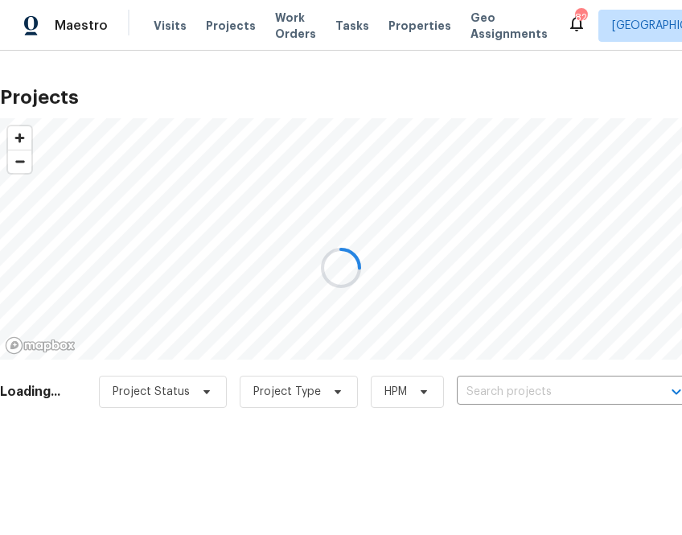
type input "[STREET_ADDRESS]"
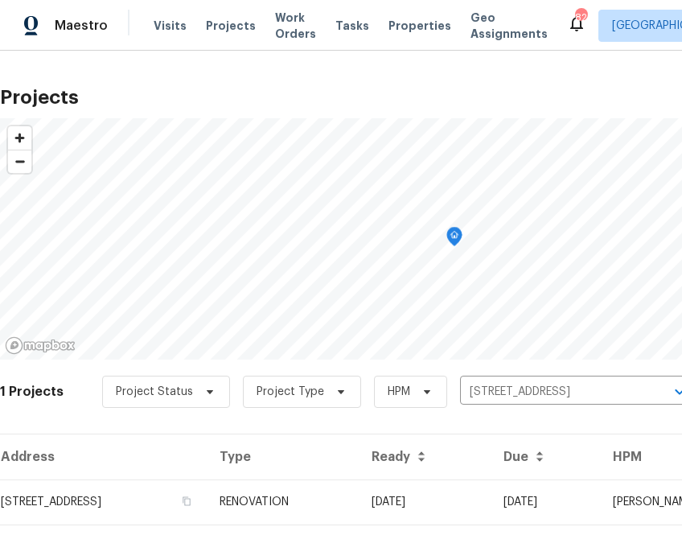
scroll to position [41, 0]
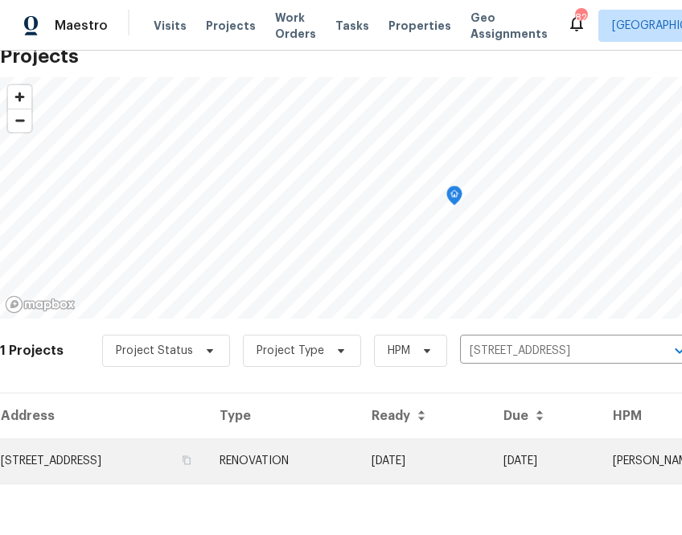
click at [142, 473] on td "[STREET_ADDRESS]" at bounding box center [103, 460] width 207 height 45
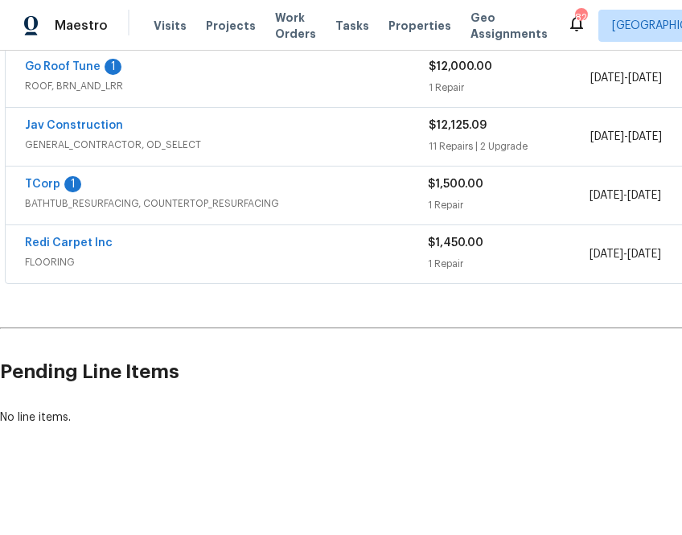
scroll to position [310, 227]
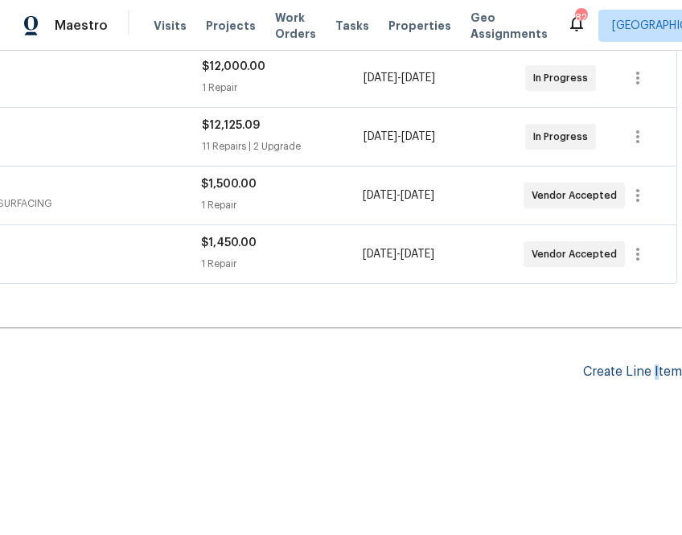
click at [656, 371] on div "Create Line Item" at bounding box center [632, 371] width 99 height 15
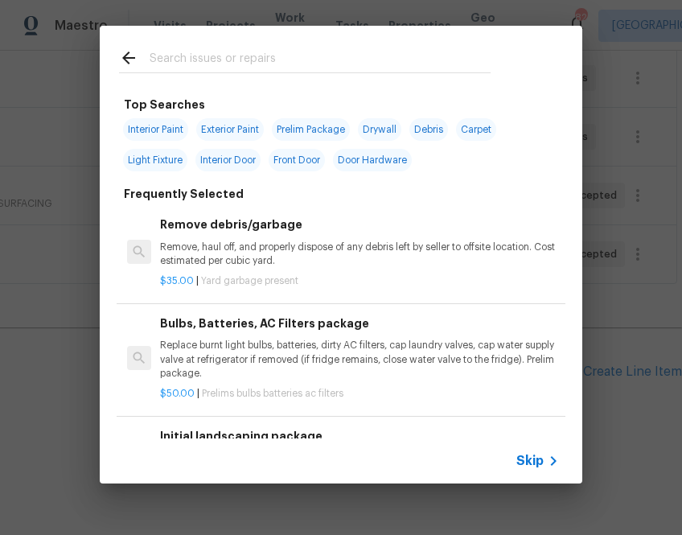
click at [539, 448] on div "Skip" at bounding box center [341, 460] width 482 height 45
click at [536, 457] on span "Skip" at bounding box center [529, 461] width 27 height 16
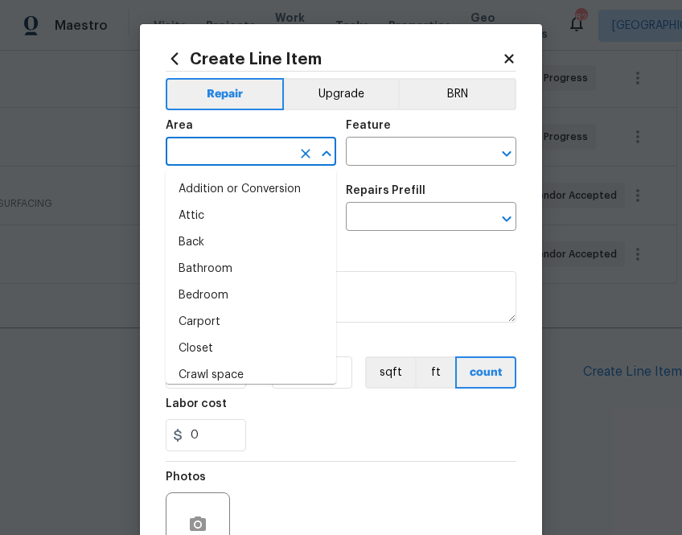
click at [212, 143] on input "text" at bounding box center [228, 153] width 125 height 25
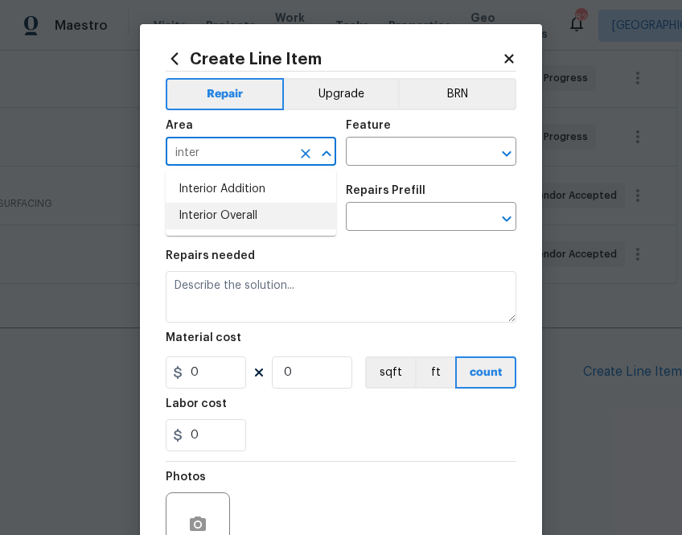
click at [211, 221] on li "Interior Overall" at bounding box center [251, 216] width 170 height 27
type input "Interior Overall"
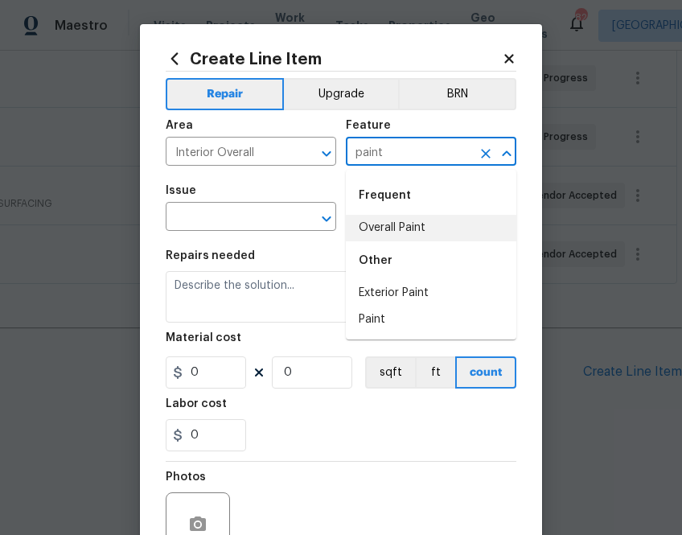
drag, startPoint x: 378, startPoint y: 237, endPoint x: 357, endPoint y: 237, distance: 20.9
click at [378, 237] on li "Overall Paint" at bounding box center [431, 228] width 170 height 27
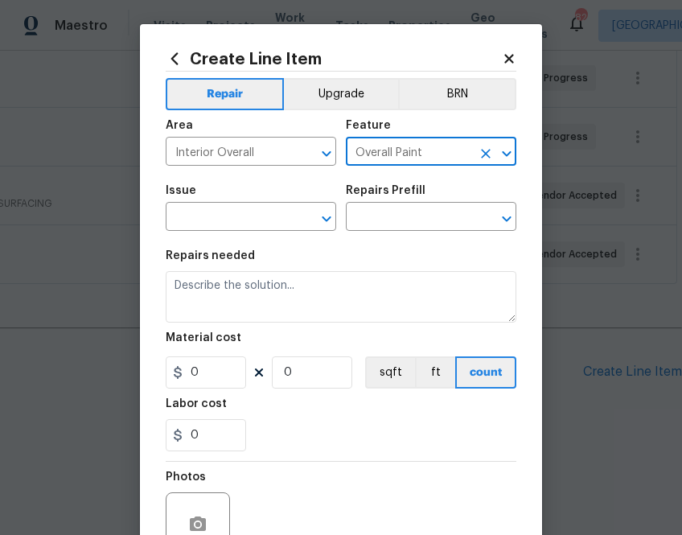
type input "Overall Paint"
click at [289, 237] on span "Issue ​" at bounding box center [251, 207] width 170 height 65
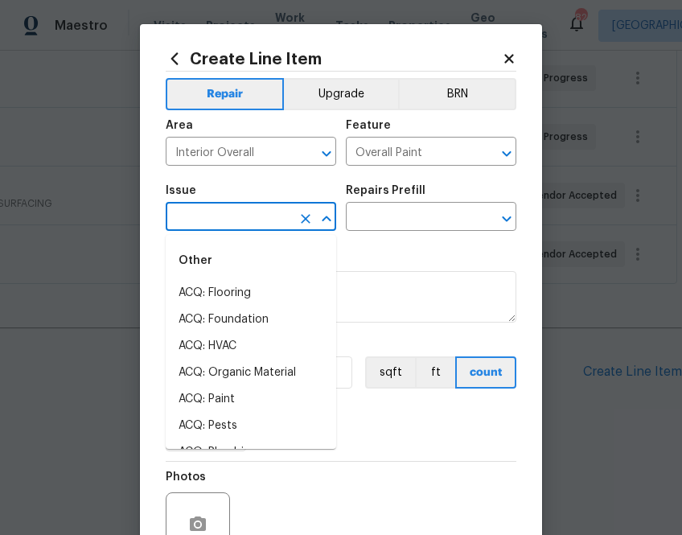
click at [275, 225] on input "text" at bounding box center [228, 218] width 125 height 25
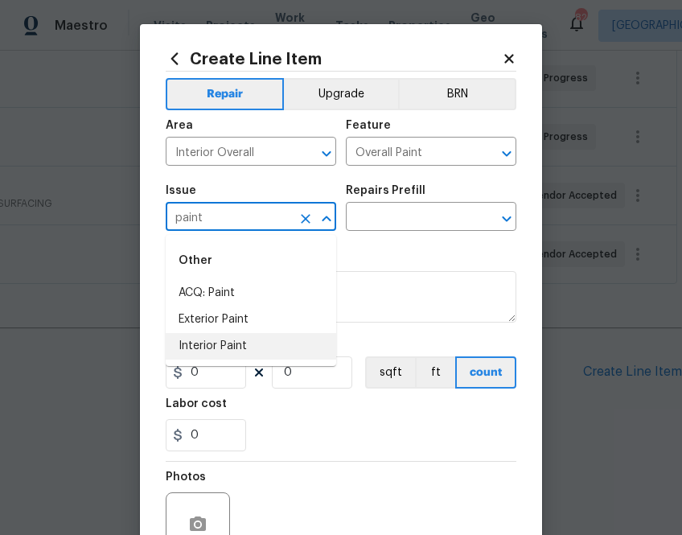
click at [244, 343] on li "Interior Paint" at bounding box center [251, 346] width 170 height 27
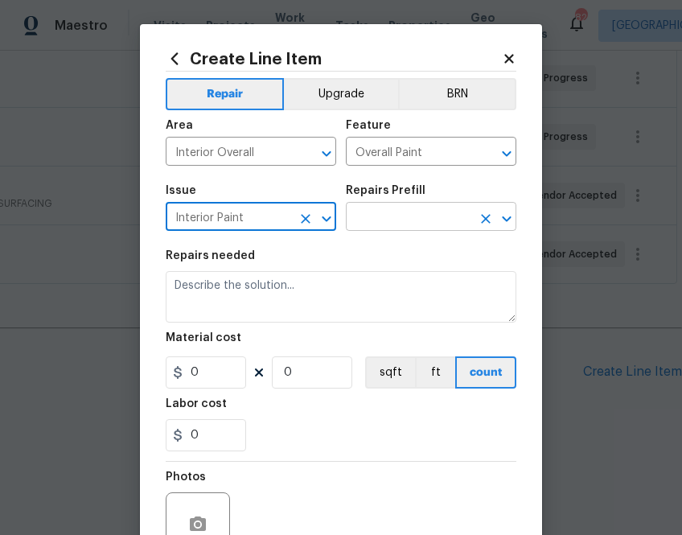
type input "Interior Paint"
click at [390, 215] on input "text" at bounding box center [408, 218] width 125 height 25
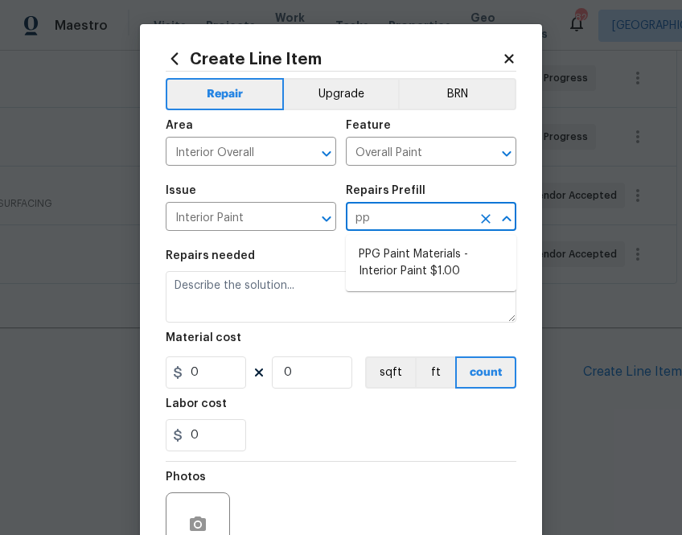
type input "ppg"
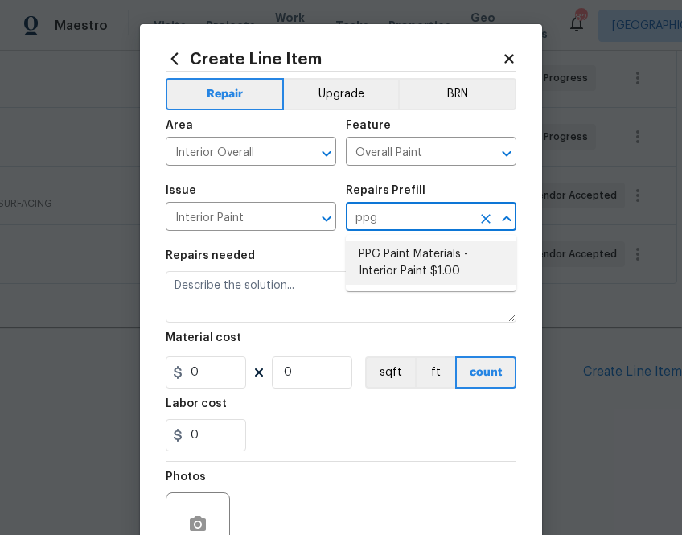
click at [414, 248] on li "PPG Paint Materials - Interior Paint $1.00" at bounding box center [431, 262] width 170 height 43
type input "PPG Paint Materials - Interior Paint $1.00"
type textarea "PPG Paint Materials ordered by Opendoor"
type input "1"
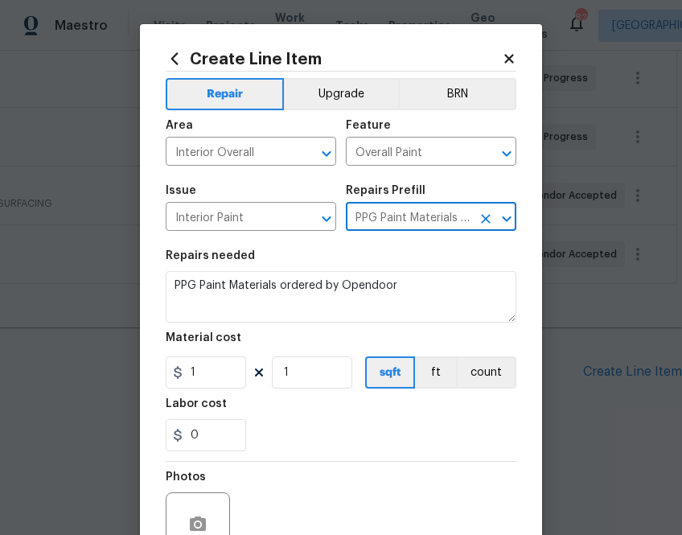
type input "PPG Paint Materials - Interior Paint $1.00"
click at [206, 367] on input "1" at bounding box center [206, 372] width 80 height 32
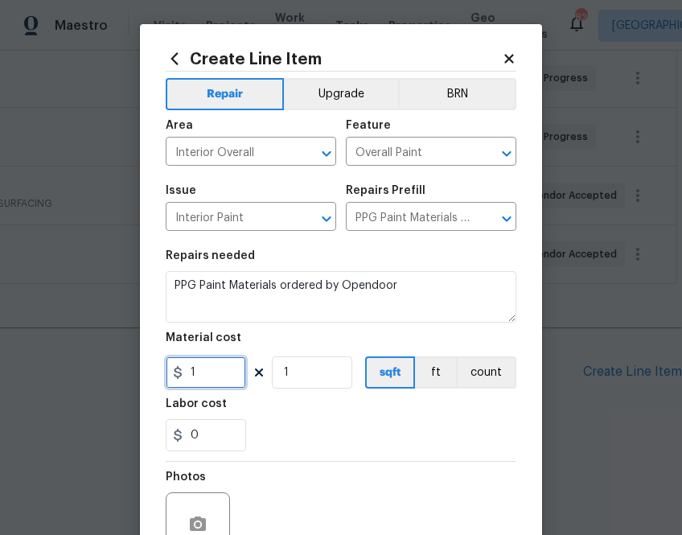
click at [206, 367] on input "1" at bounding box center [206, 372] width 80 height 32
click at [220, 366] on input "1" at bounding box center [206, 372] width 80 height 32
paste input "405.34"
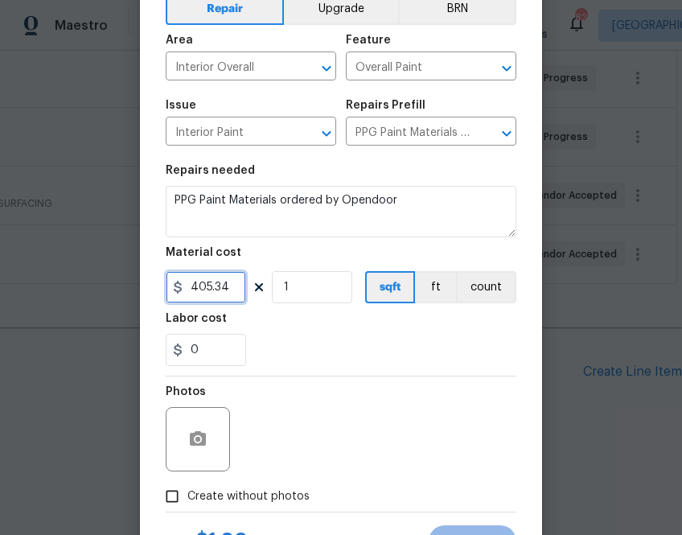
scroll to position [158, 0]
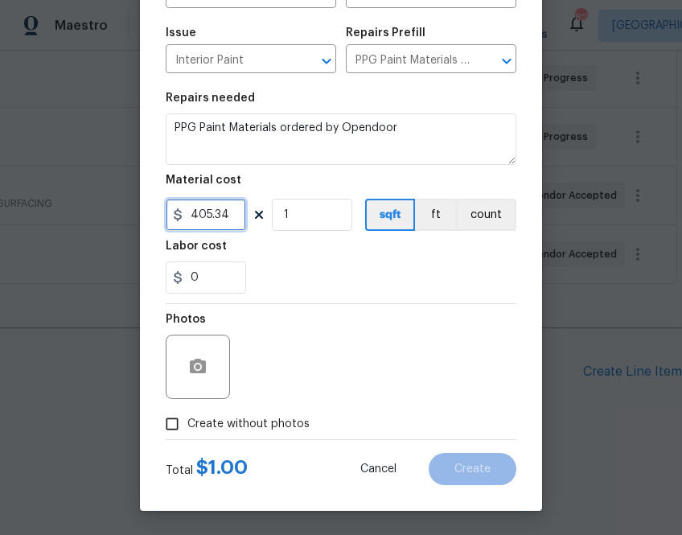
type input "405.34"
click at [245, 416] on span "Create without photos" at bounding box center [248, 424] width 122 height 17
click at [187, 416] on input "Create without photos" at bounding box center [172, 423] width 31 height 31
checkbox input "true"
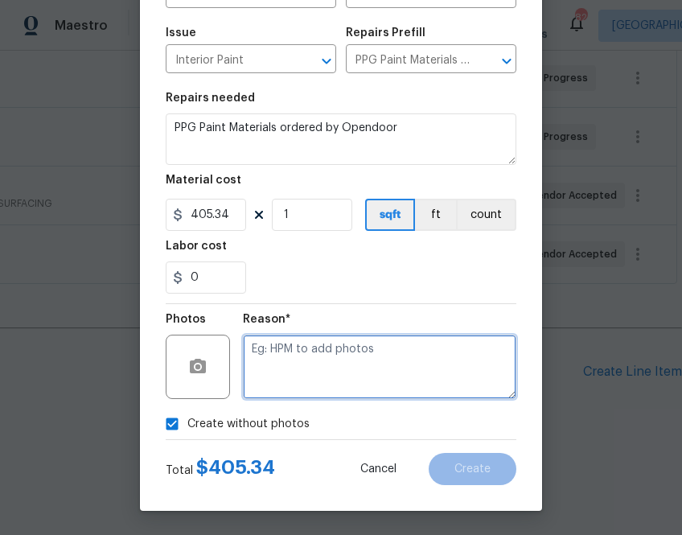
click at [296, 378] on textarea at bounding box center [379, 366] width 273 height 64
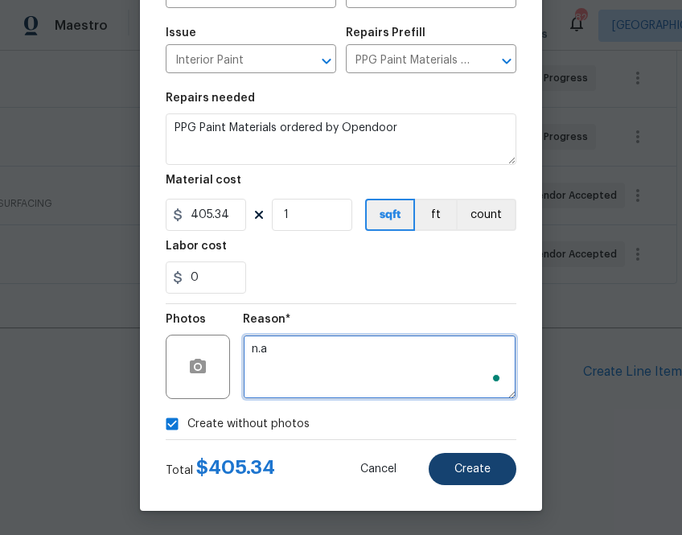
type textarea "n.a"
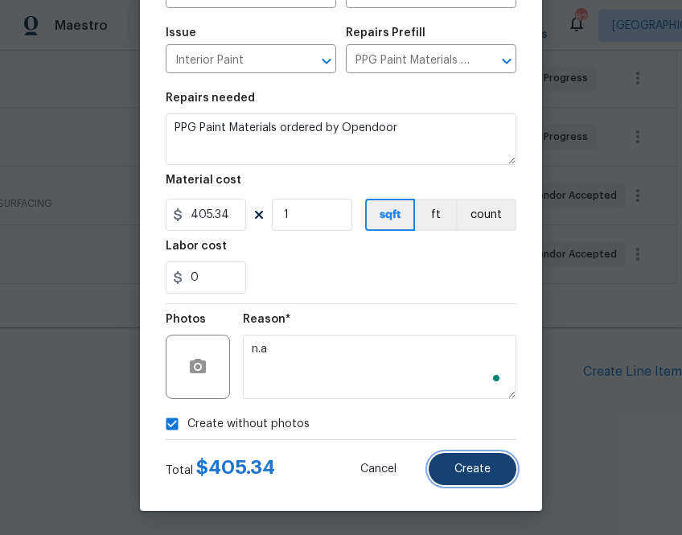
click at [464, 469] on span "Create" at bounding box center [472, 469] width 36 height 12
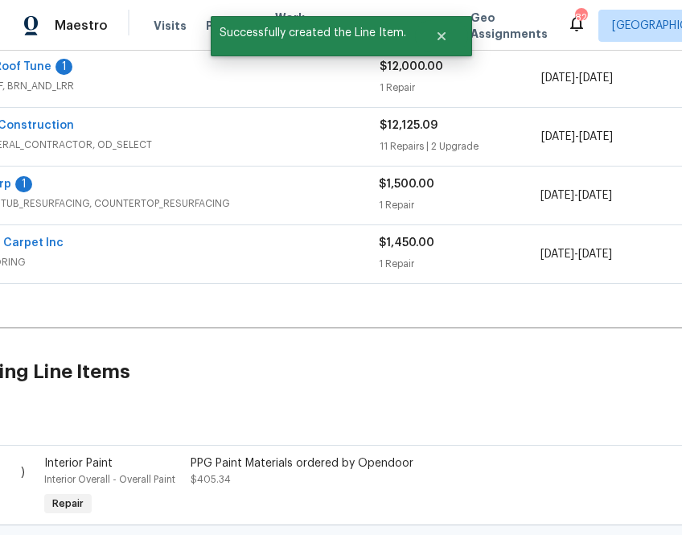
scroll to position [310, 0]
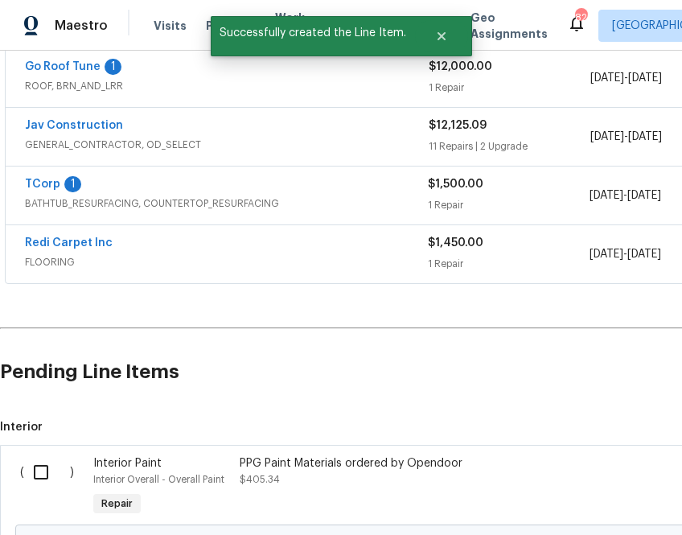
click at [50, 463] on input "checkbox" at bounding box center [47, 472] width 46 height 34
checkbox input "true"
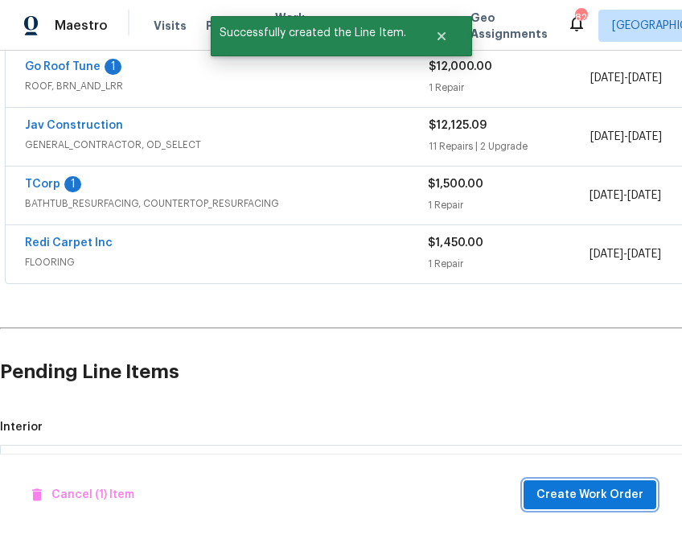
click at [597, 490] on span "Create Work Order" at bounding box center [589, 495] width 107 height 20
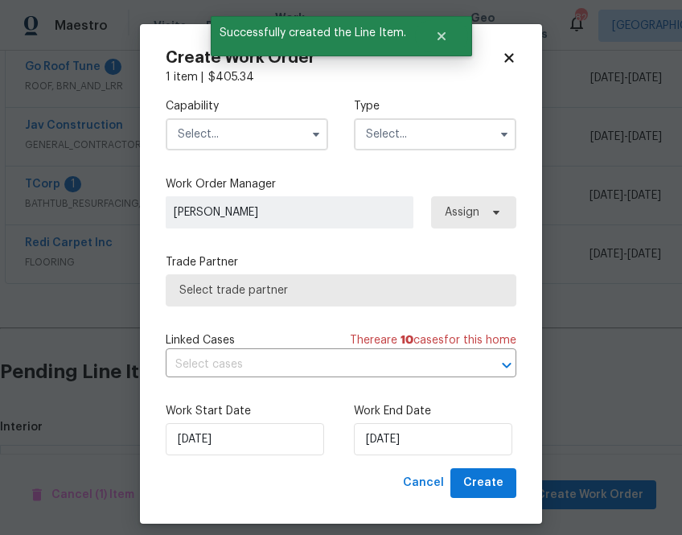
click at [284, 131] on input "text" at bounding box center [247, 134] width 162 height 32
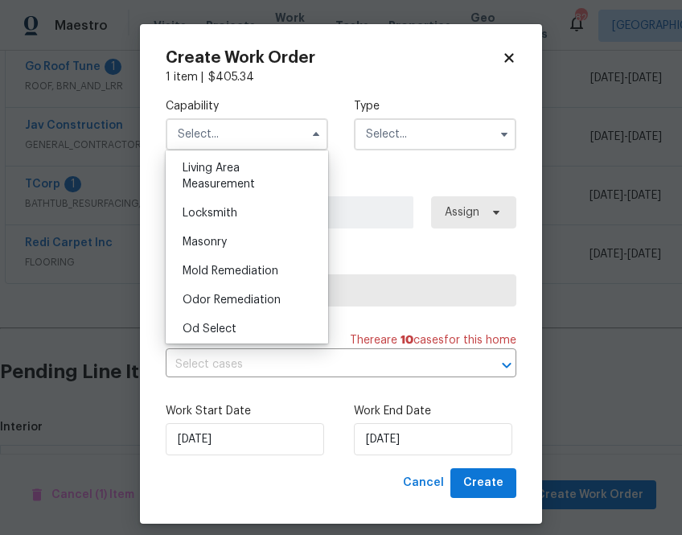
scroll to position [1280, 0]
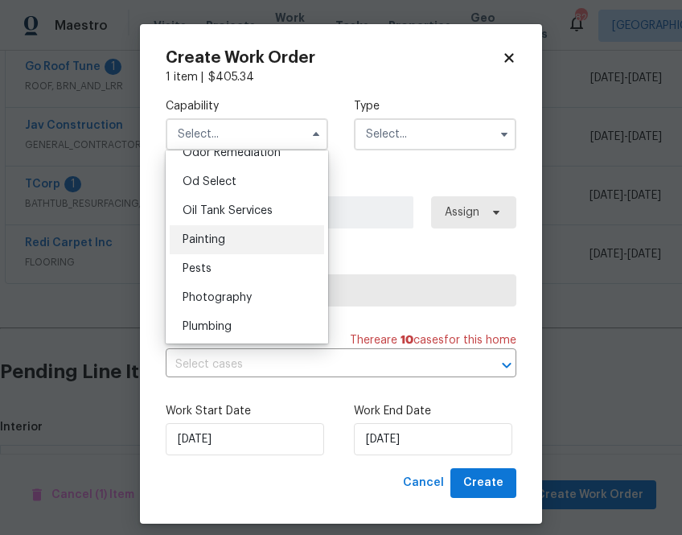
click at [242, 244] on div "Painting" at bounding box center [247, 239] width 154 height 29
type input "Painting"
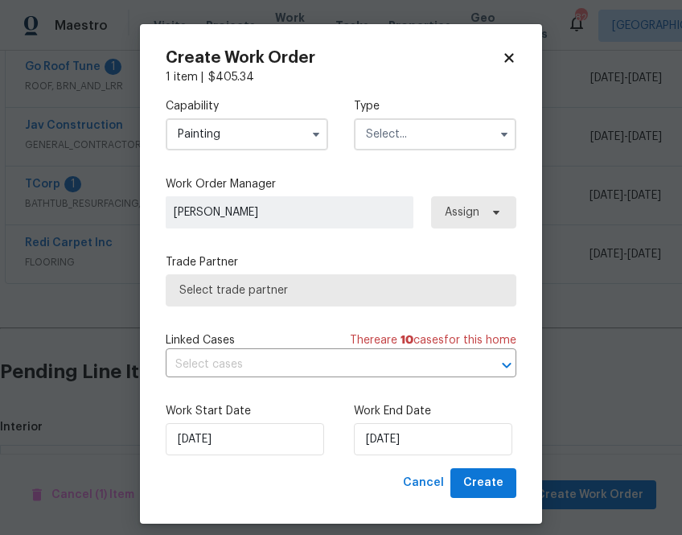
click at [482, 120] on input "text" at bounding box center [435, 134] width 162 height 32
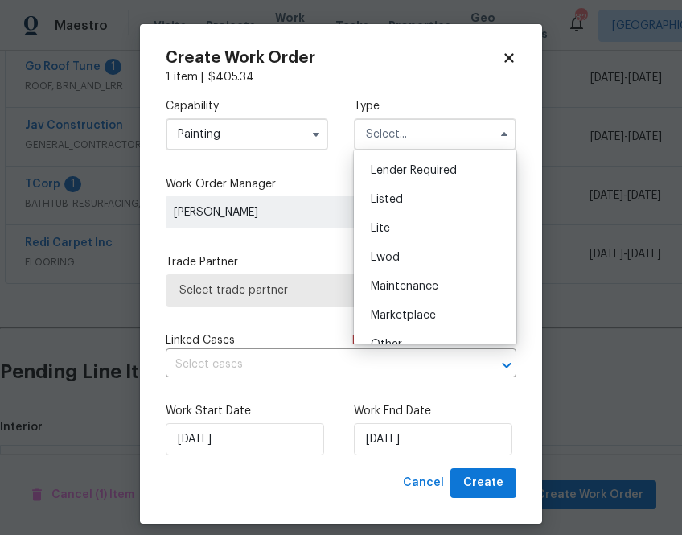
scroll to position [365, 0]
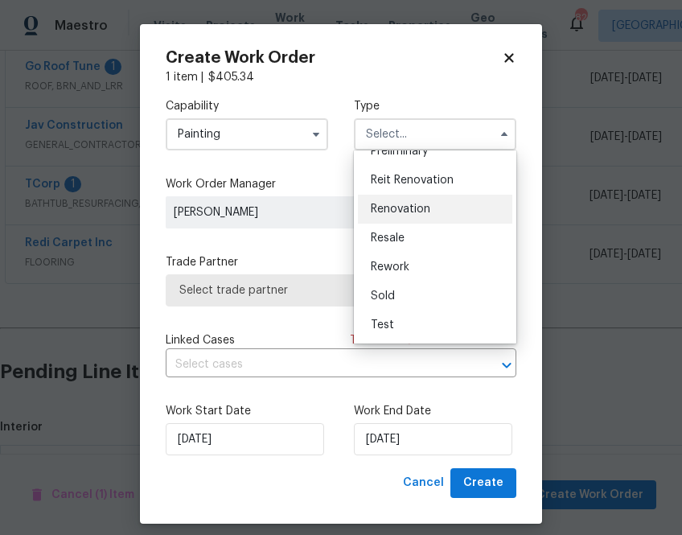
click at [425, 217] on div "Renovation" at bounding box center [435, 209] width 154 height 29
type input "Renovation"
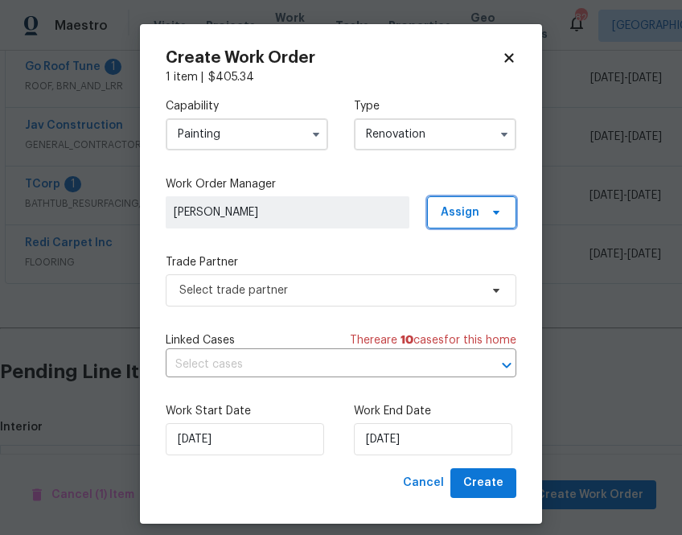
click at [466, 221] on span "Assign" at bounding box center [471, 212] width 89 height 32
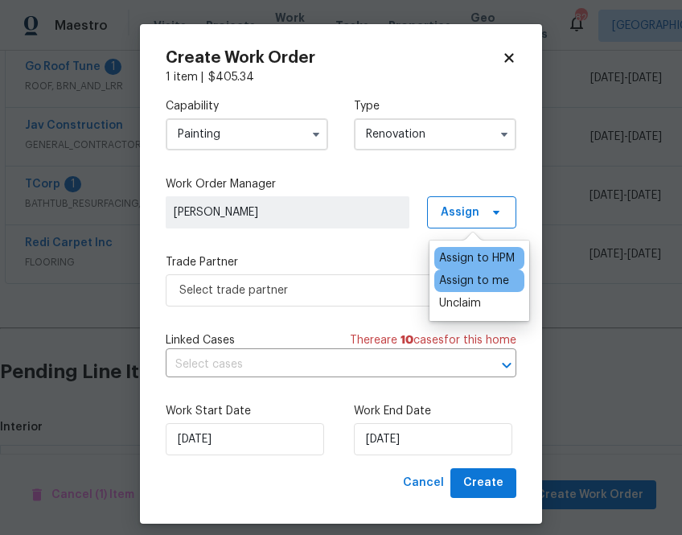
click at [466, 283] on div "Assign to me" at bounding box center [474, 280] width 70 height 16
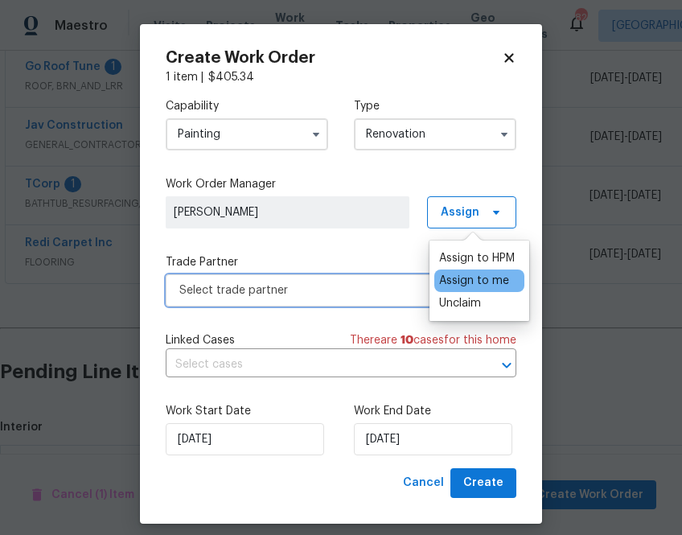
click at [303, 293] on span "Select trade partner" at bounding box center [329, 290] width 300 height 16
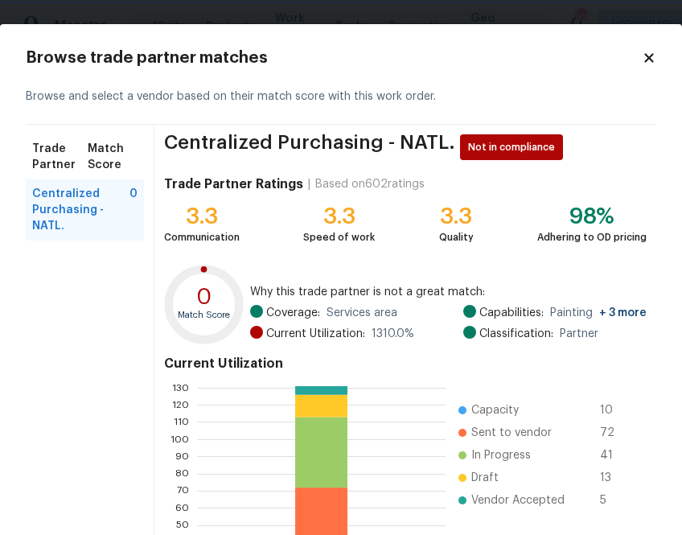
scroll to position [172, 0]
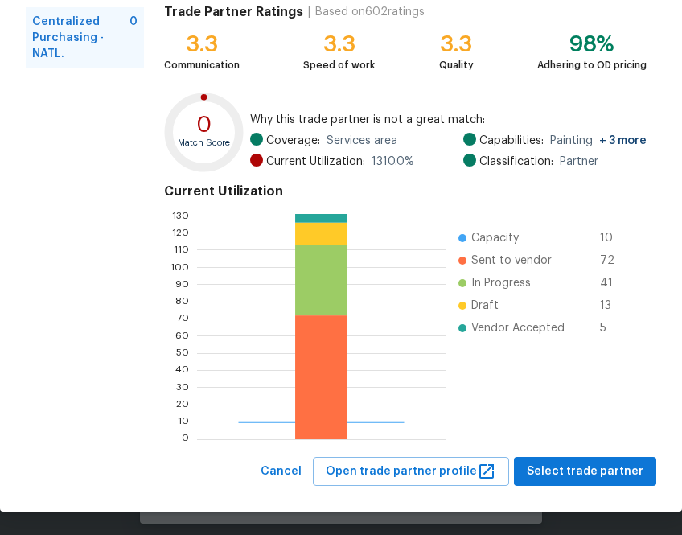
click at [592, 492] on div "Browse trade partner matches Browse and select a vendor based on their match sc…" at bounding box center [341, 181] width 682 height 659
click at [590, 474] on span "Select trade partner" at bounding box center [584, 471] width 117 height 20
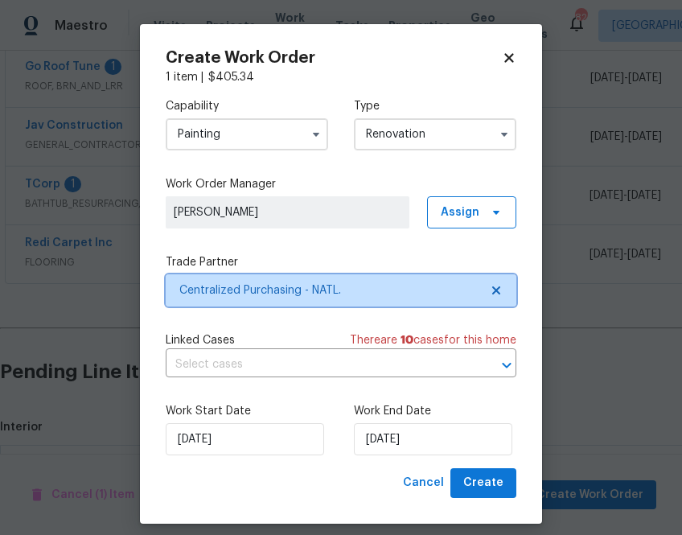
scroll to position [0, 0]
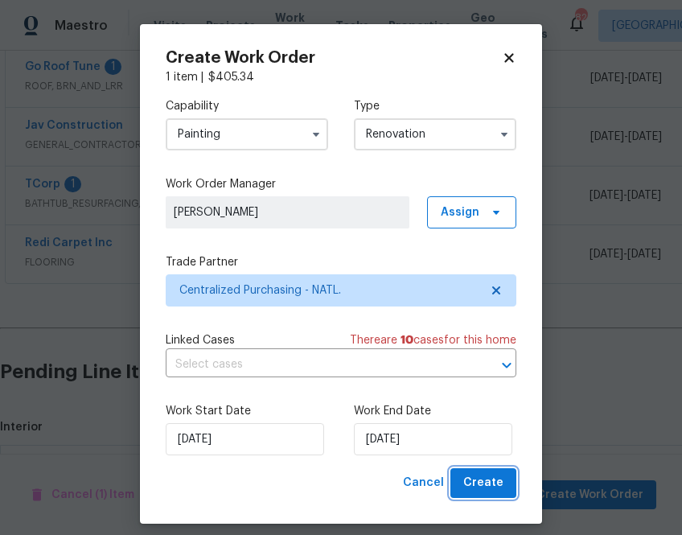
click at [492, 483] on span "Create" at bounding box center [483, 483] width 40 height 20
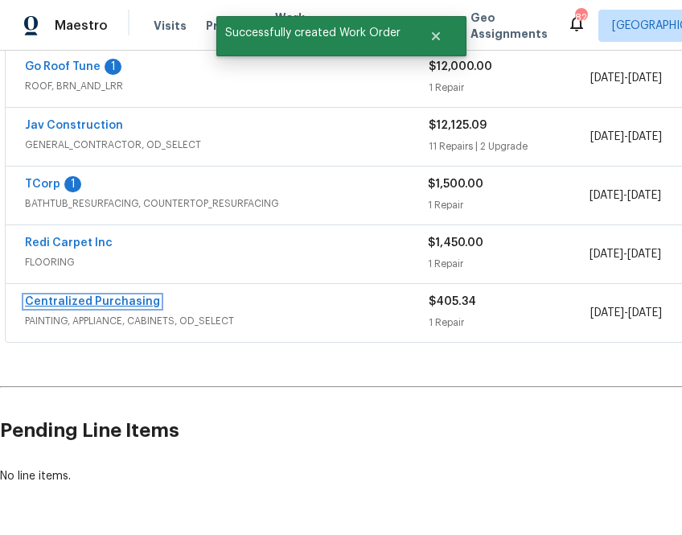
click at [117, 302] on link "Centralized Purchasing" at bounding box center [92, 301] width 135 height 11
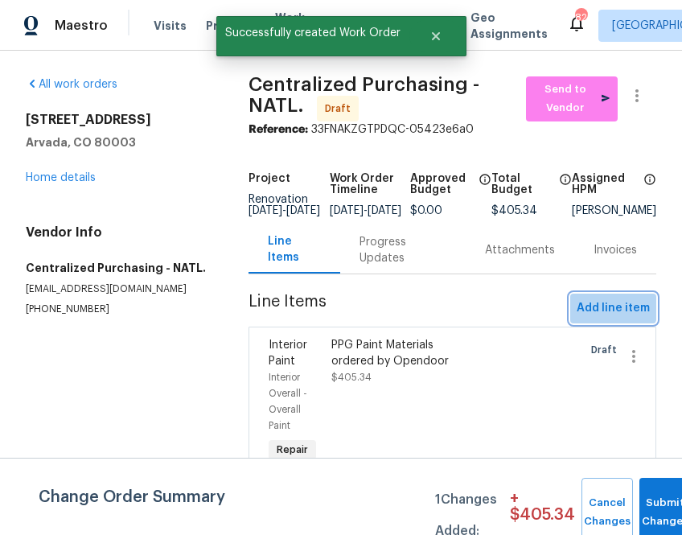
click at [613, 313] on span "Add line item" at bounding box center [612, 308] width 73 height 20
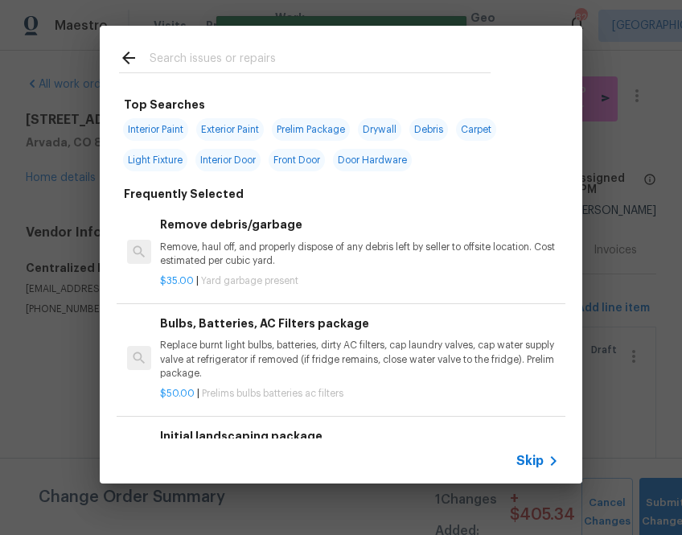
click at [535, 457] on span "Skip" at bounding box center [529, 461] width 27 height 16
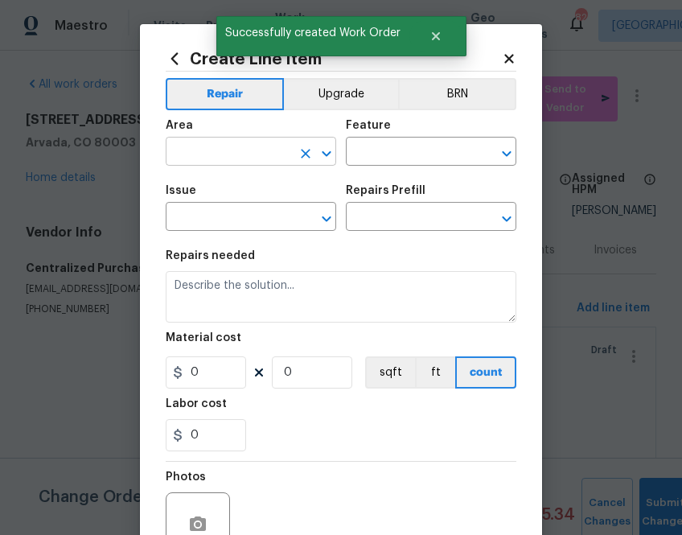
click at [301, 160] on icon "Clear" at bounding box center [305, 153] width 16 height 16
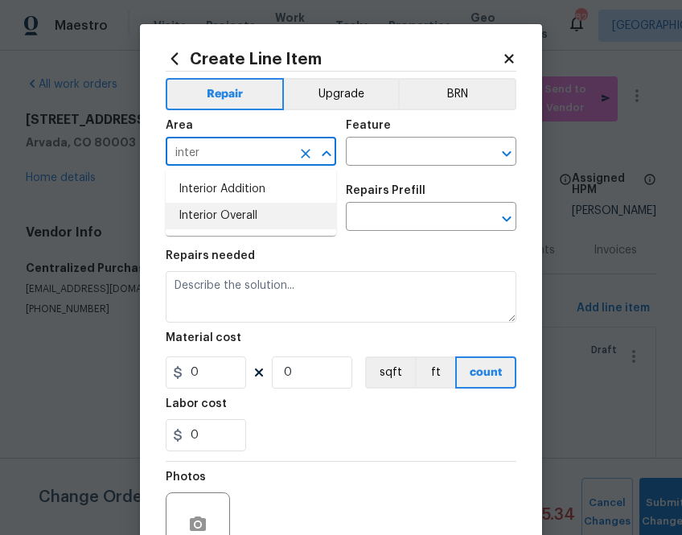
click at [282, 207] on li "Interior Overall" at bounding box center [251, 216] width 170 height 27
type input "Interior Overall"
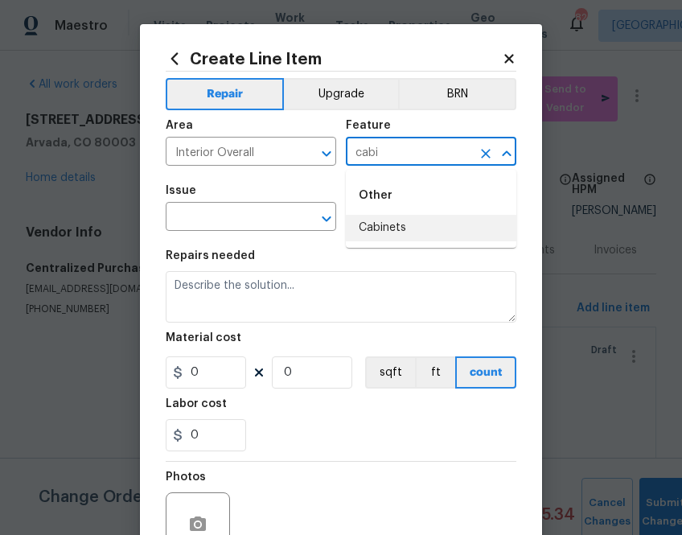
click at [368, 229] on li "Cabinets" at bounding box center [431, 228] width 170 height 27
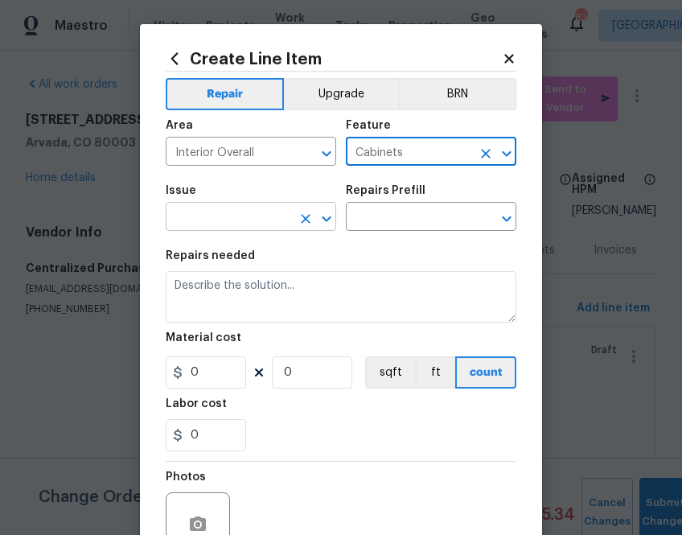
type input "Cabinets"
click at [272, 228] on input "text" at bounding box center [228, 218] width 125 height 25
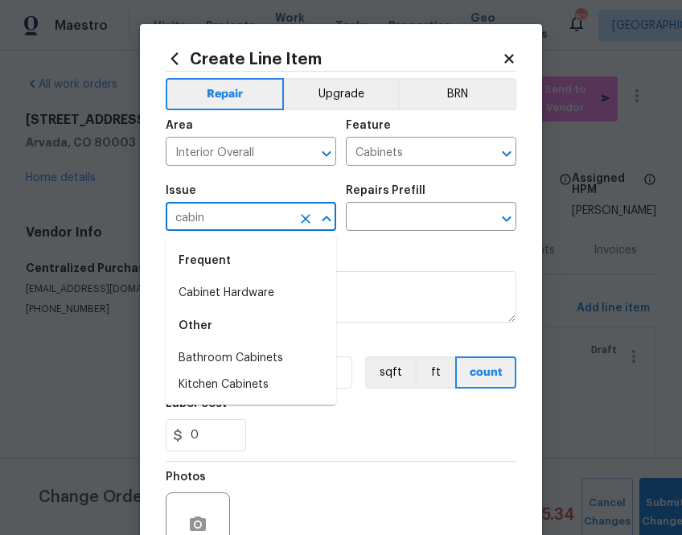
click at [272, 286] on li "Cabinet Hardware" at bounding box center [251, 293] width 170 height 27
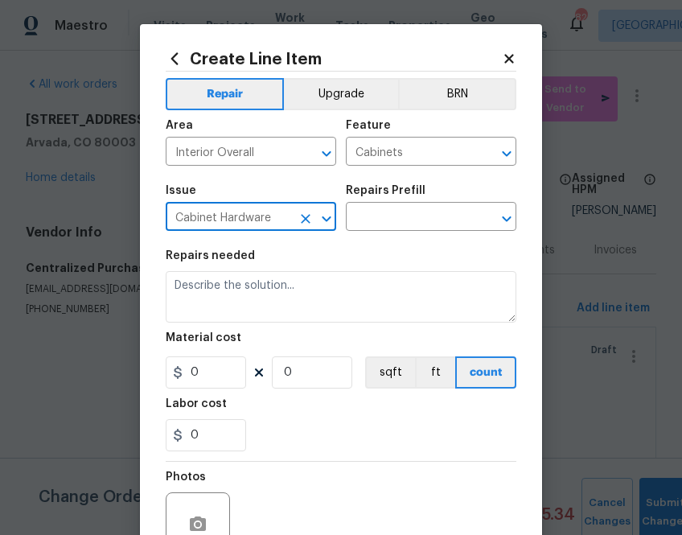
type input "Cabinet Hardware"
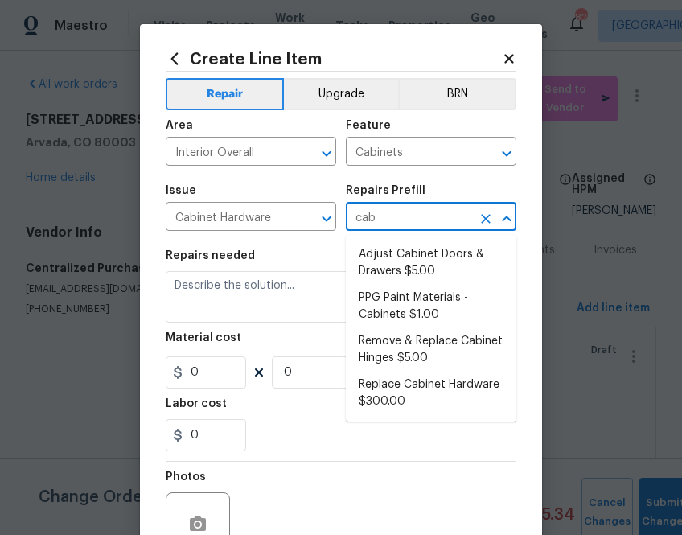
type input "cabi"
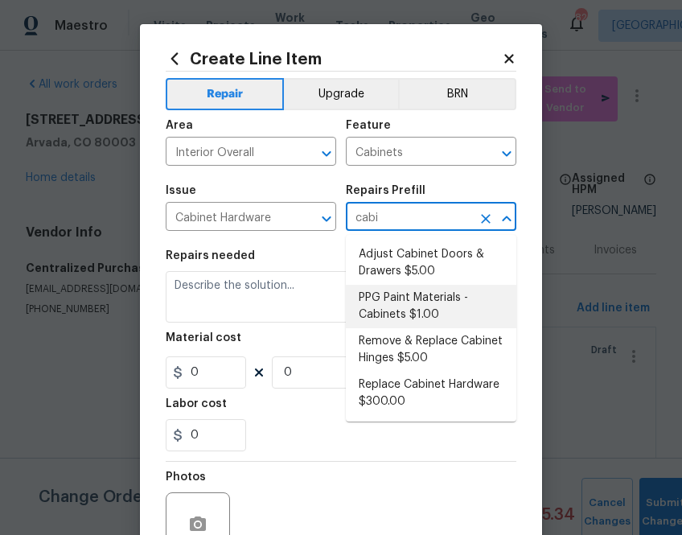
click at [448, 299] on li "PPG Paint Materials - Cabinets $1.00" at bounding box center [431, 306] width 170 height 43
type input "PPG Paint Materials - Cabinets $1.00"
type textarea "PPG Paint Materials ordered by Opendoor"
type input "1"
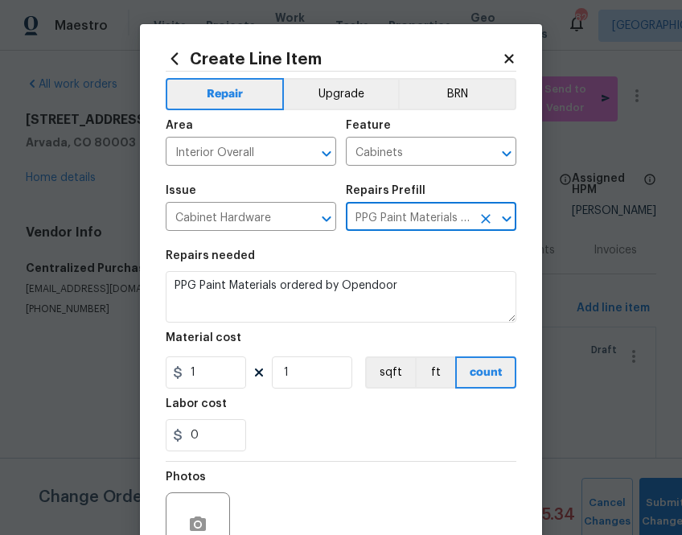
type input "PPG Paint Materials - Cabinets $1.00"
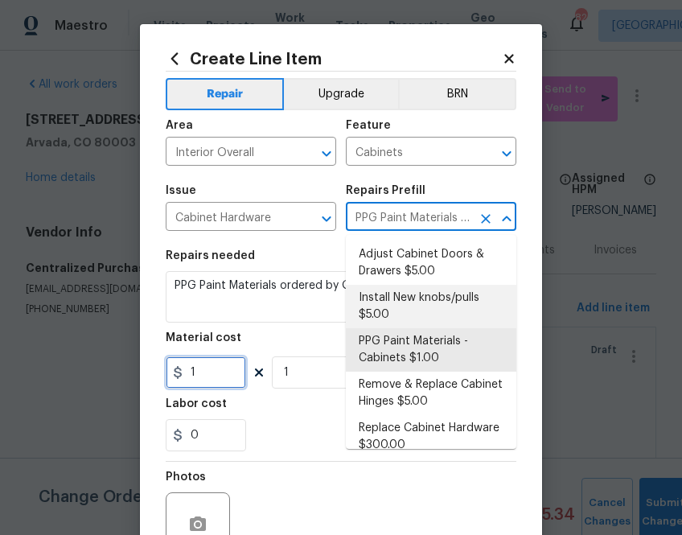
click at [220, 370] on input "1" at bounding box center [206, 372] width 80 height 32
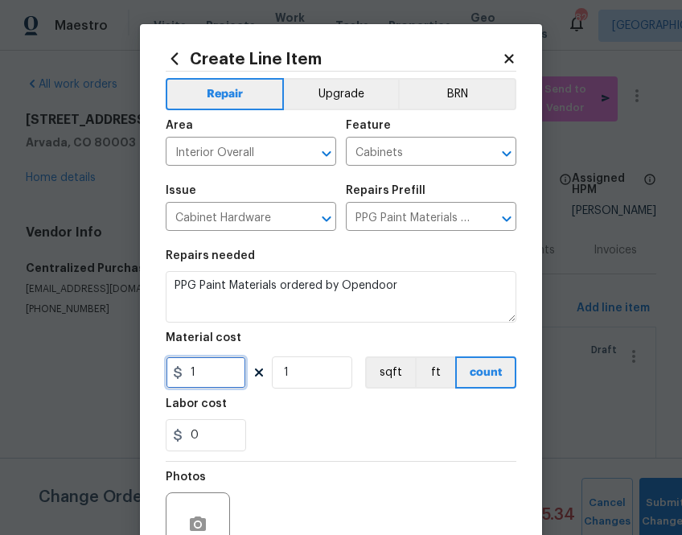
click at [220, 370] on input "1" at bounding box center [206, 372] width 80 height 32
paste input "532.59"
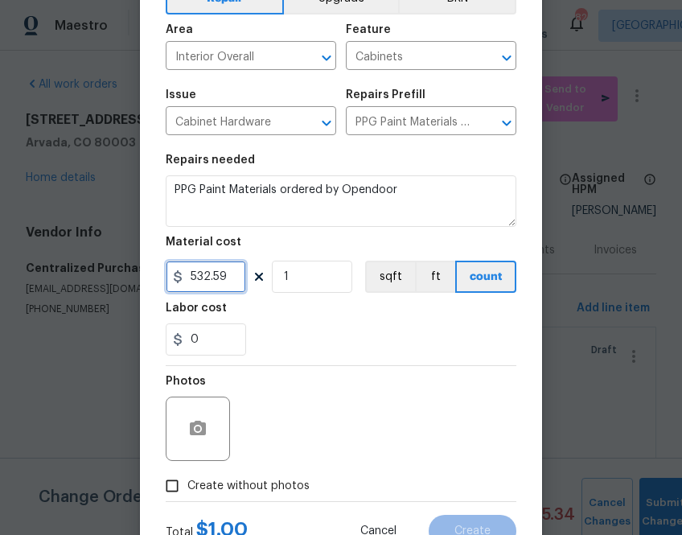
scroll to position [122, 0]
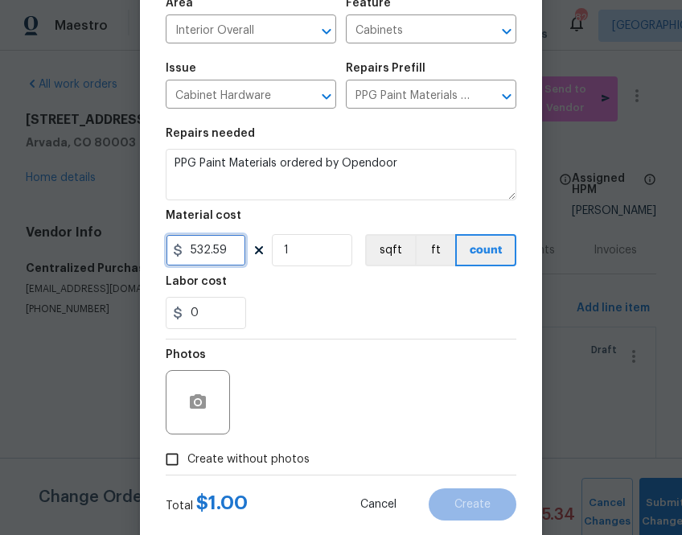
type input "532.59"
click at [289, 436] on div "Photos" at bounding box center [341, 391] width 350 height 104
click at [293, 444] on label "Create without photos" at bounding box center [233, 459] width 153 height 31
click at [187, 444] on input "Create without photos" at bounding box center [172, 459] width 31 height 31
checkbox input "true"
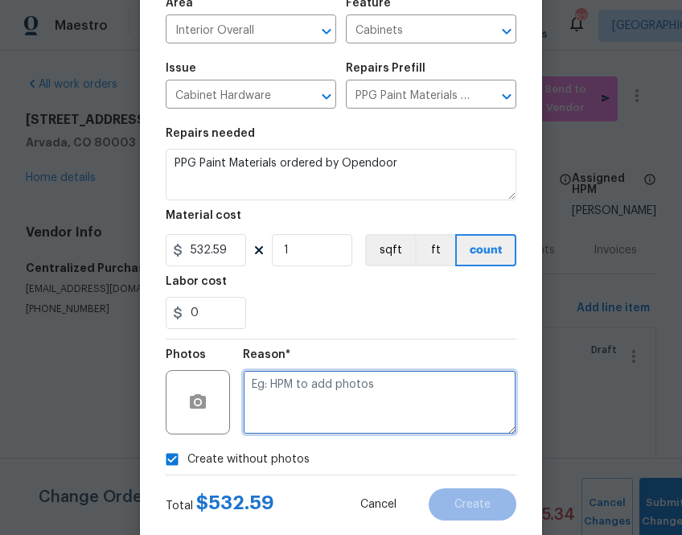
click at [311, 393] on textarea at bounding box center [379, 402] width 273 height 64
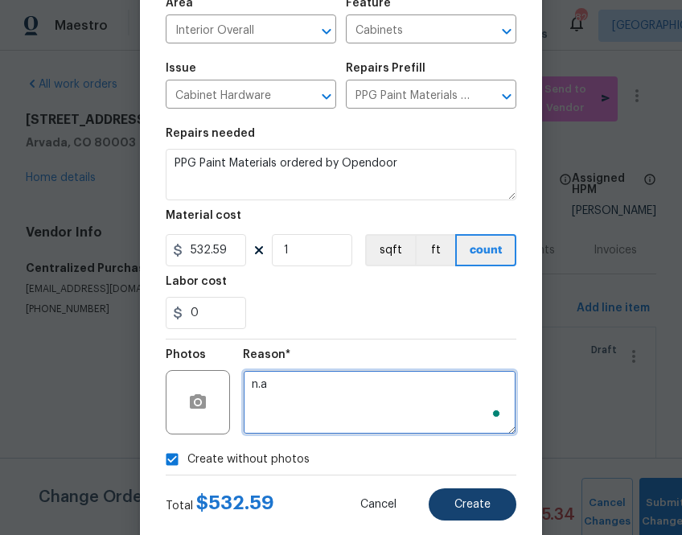
type textarea "n.a"
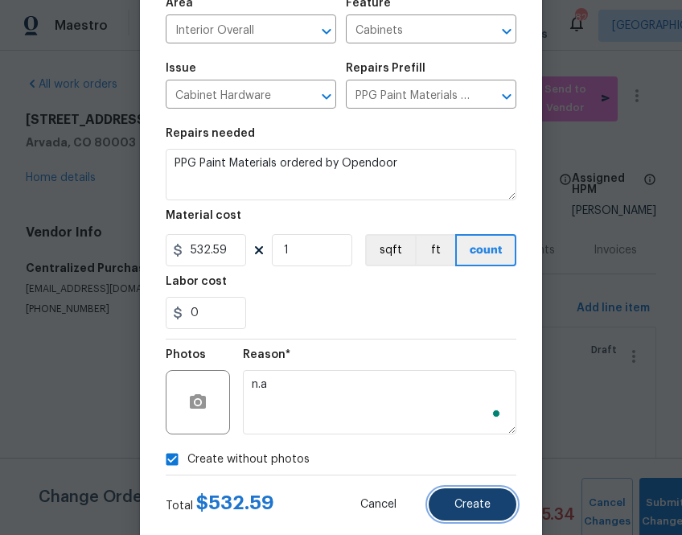
click at [498, 501] on button "Create" at bounding box center [472, 504] width 88 height 32
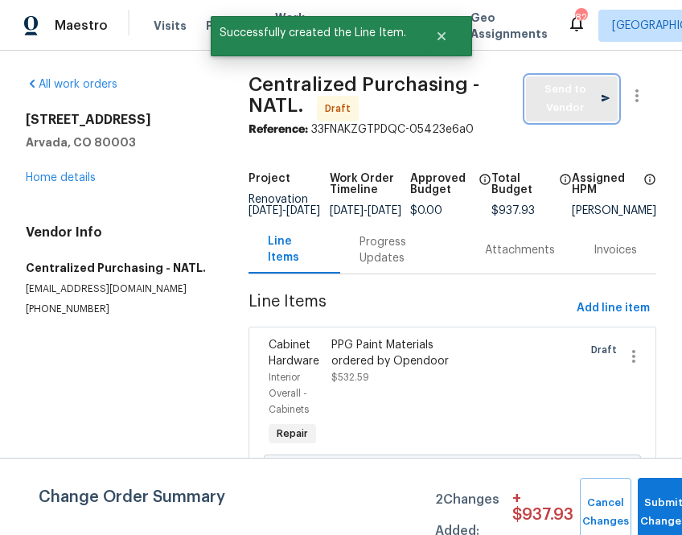
click at [557, 109] on span "Send to Vendor" at bounding box center [572, 98] width 76 height 37
